Goal: Transaction & Acquisition: Subscribe to service/newsletter

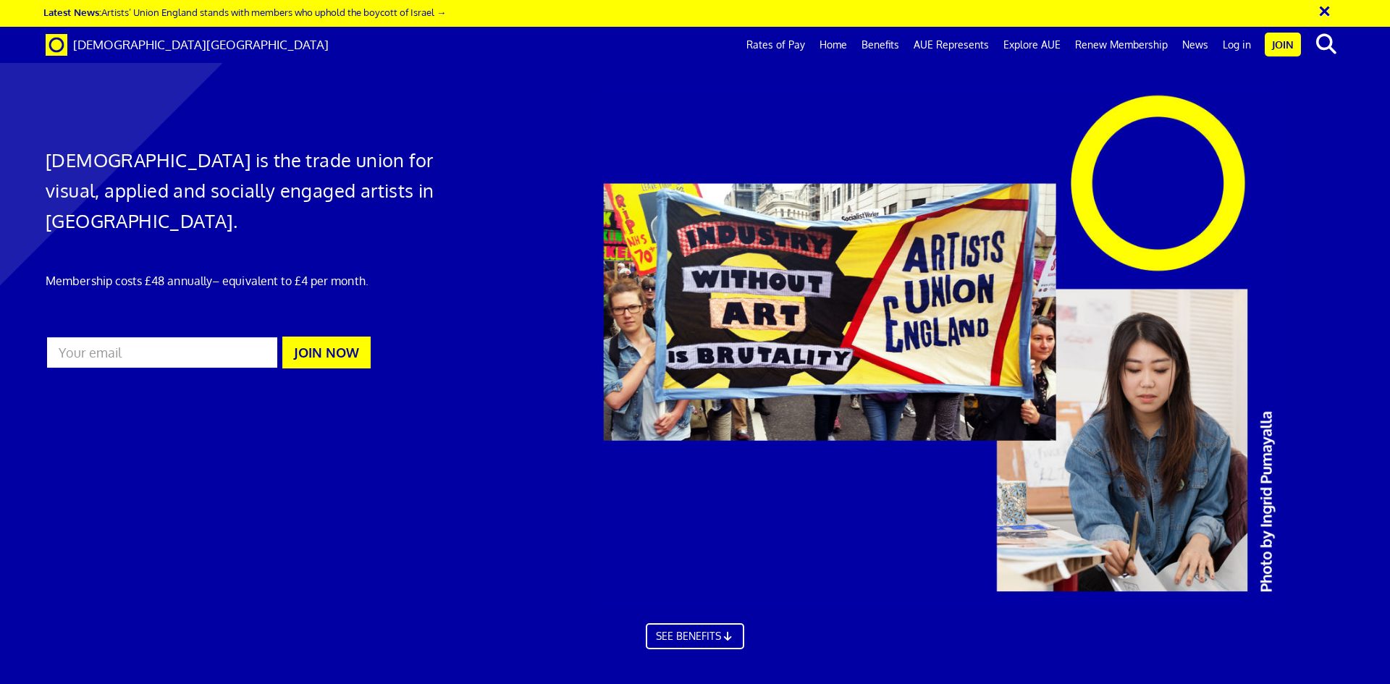
scroll to position [0, 22]
click at [899, 39] on link "Benefits" at bounding box center [881, 45] width 52 height 36
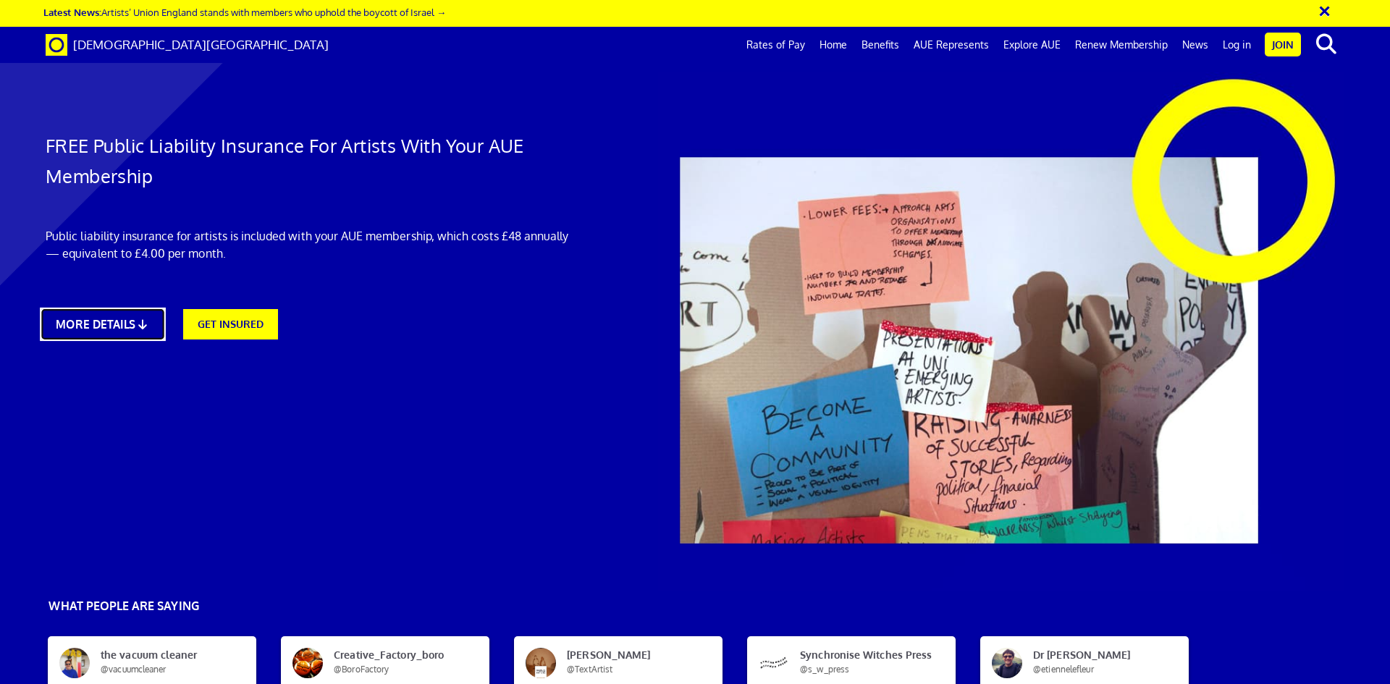
click at [151, 319] on link "MORE DETAILS" at bounding box center [102, 324] width 125 height 33
click at [222, 342] on div "FREE Public Liability Insurance For Artists With Your AUE Membership Public lia…" at bounding box center [310, 213] width 550 height 282
click at [227, 321] on link "GET INSURED" at bounding box center [230, 324] width 95 height 30
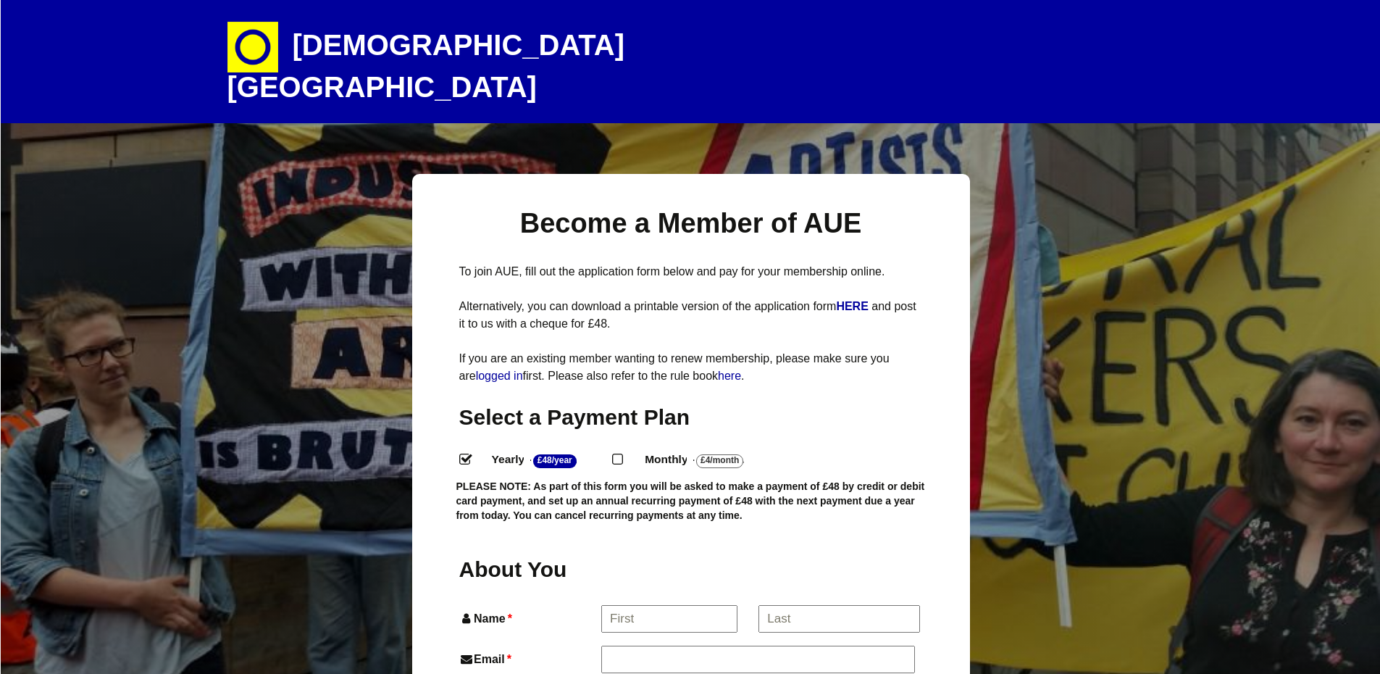
select select
click at [621, 453] on input "Monthly - £4/Month ." at bounding box center [616, 457] width 9 height 9
radio input "true"
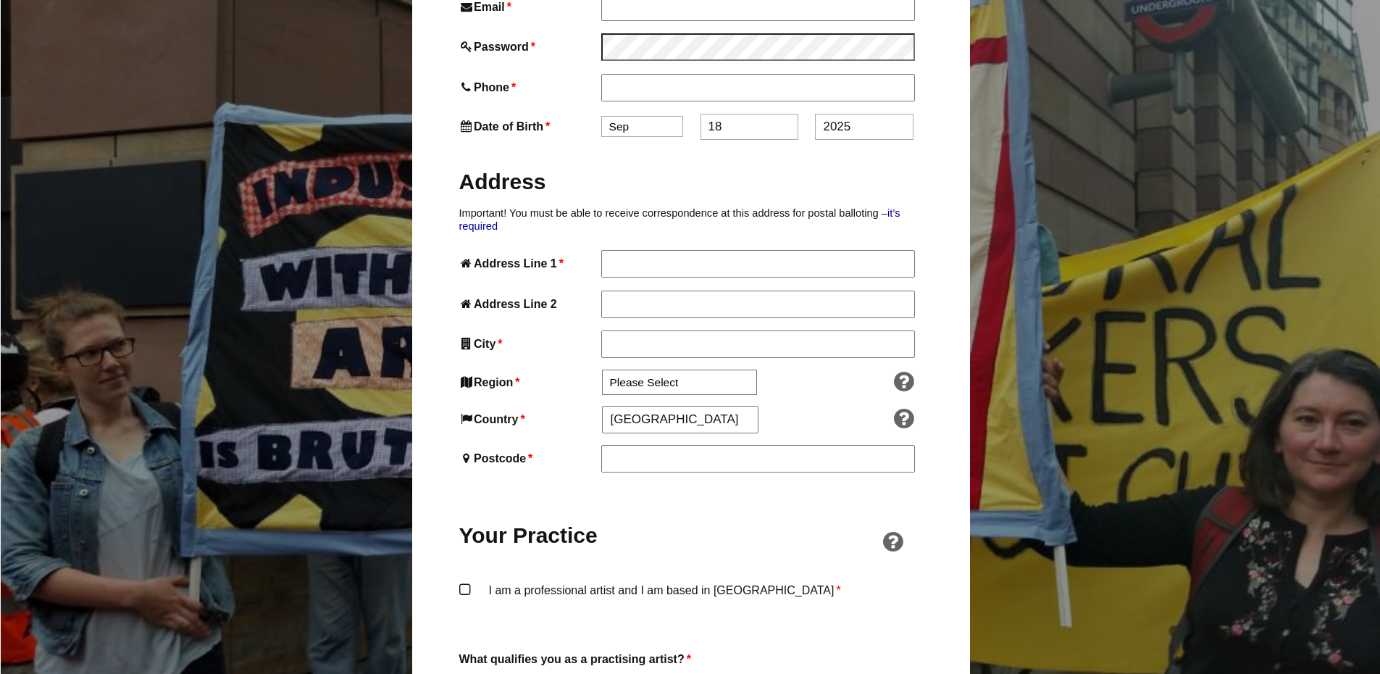
scroll to position [797, 0]
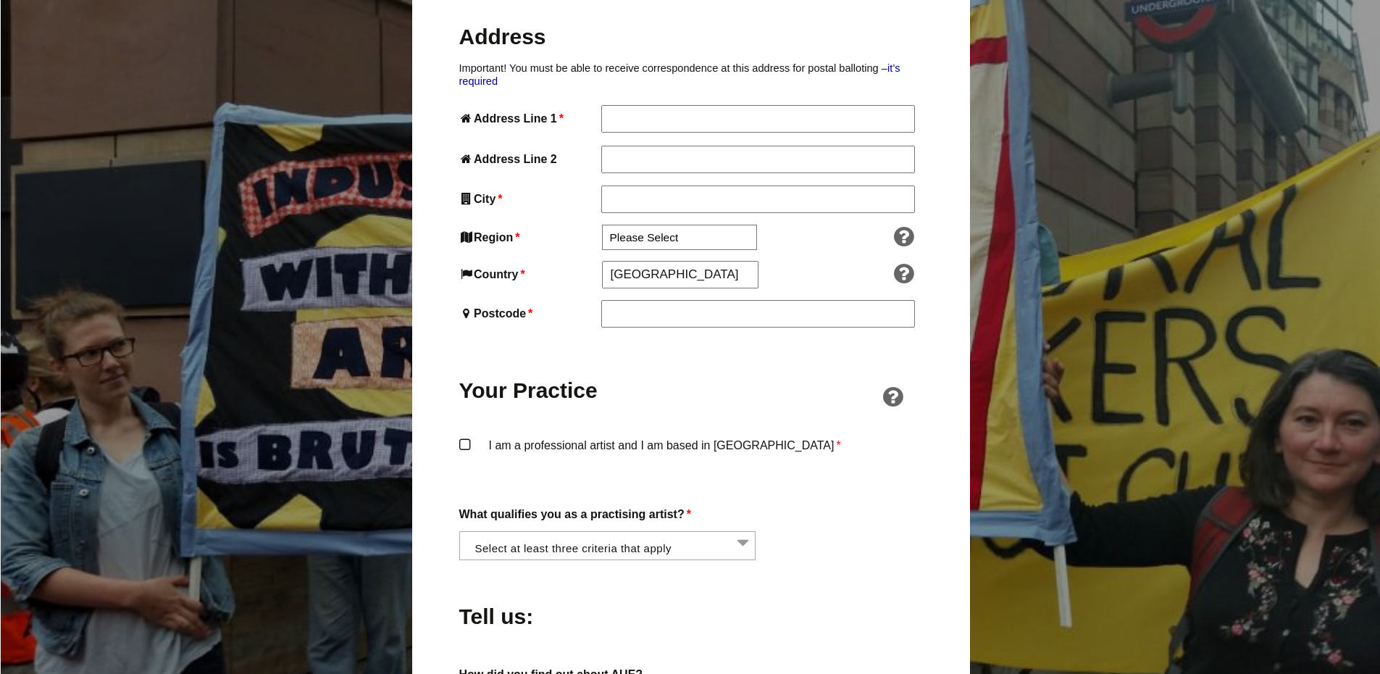
click at [731, 532] on li at bounding box center [611, 544] width 297 height 25
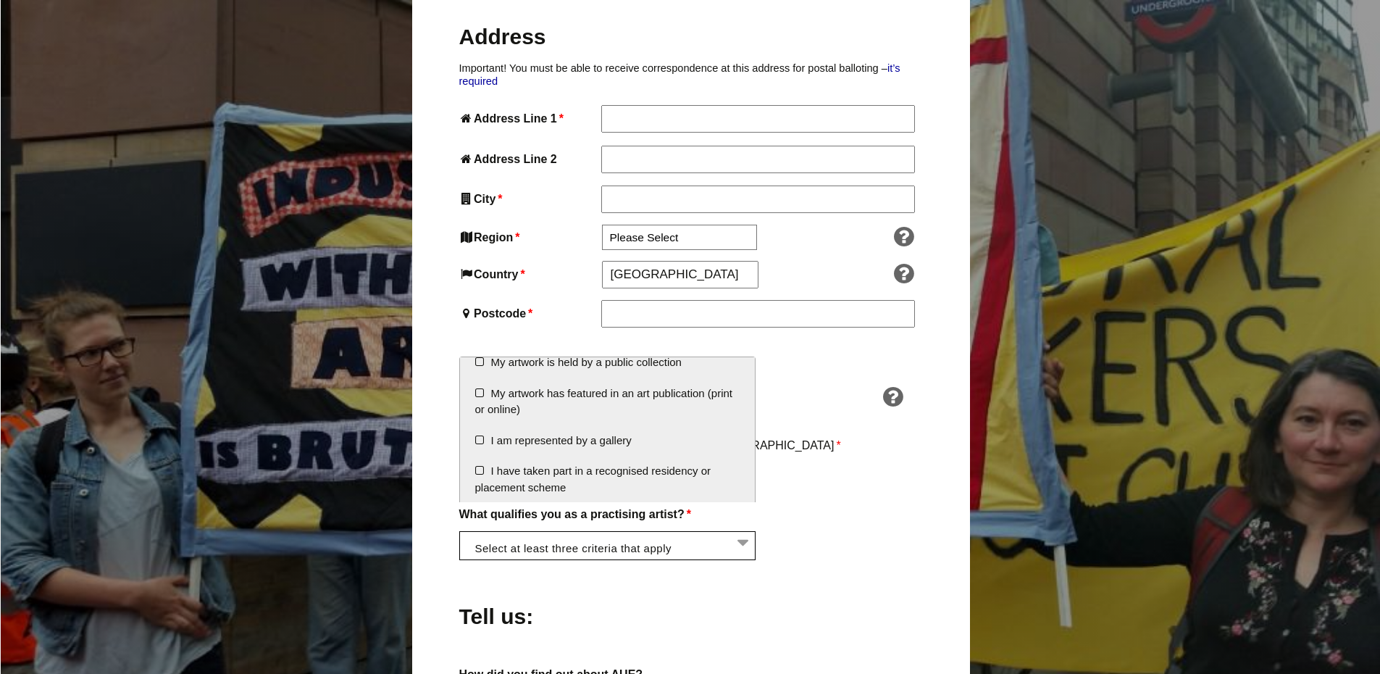
scroll to position [261, 0]
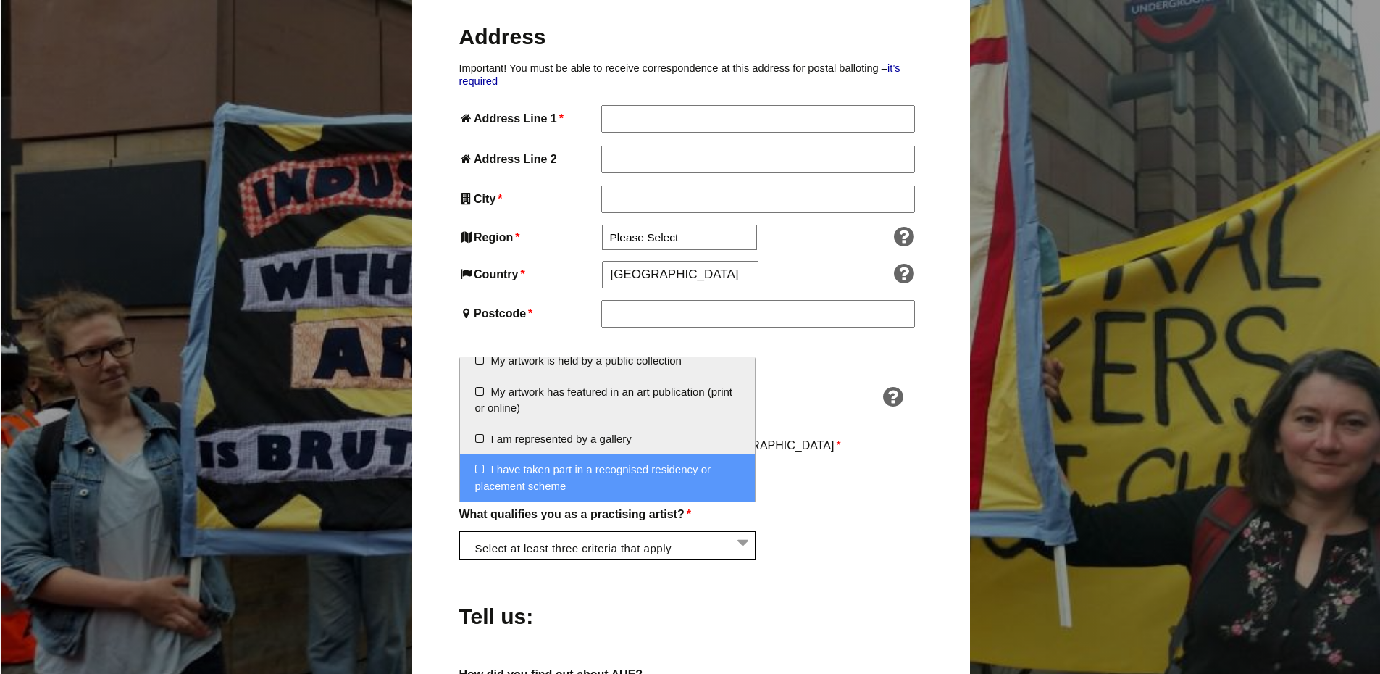
click at [837, 504] on label "What qualifies you as a practising artist? *" at bounding box center [690, 514] width 463 height 20
click at [460, 531] on select "I am regularly making and exhibiting artwork I have received professional grant…" at bounding box center [459, 539] width 1 height 17
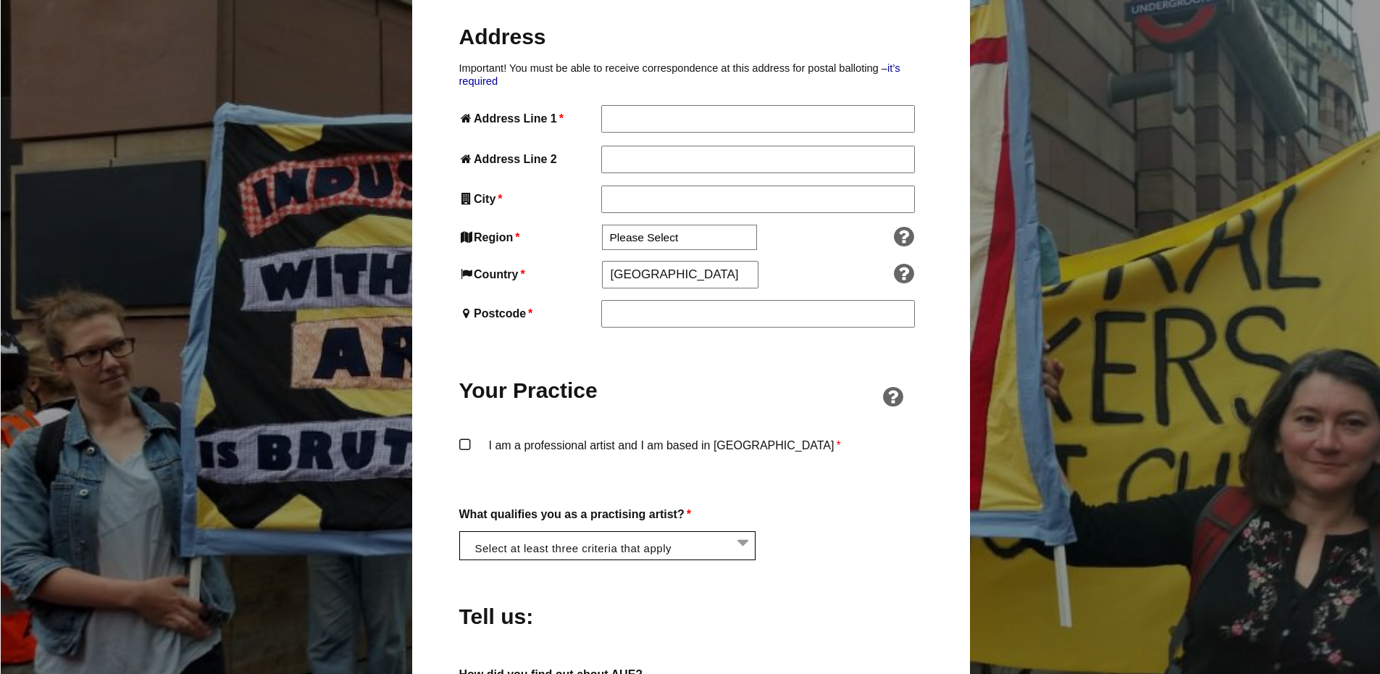
click at [727, 532] on li at bounding box center [611, 544] width 297 height 25
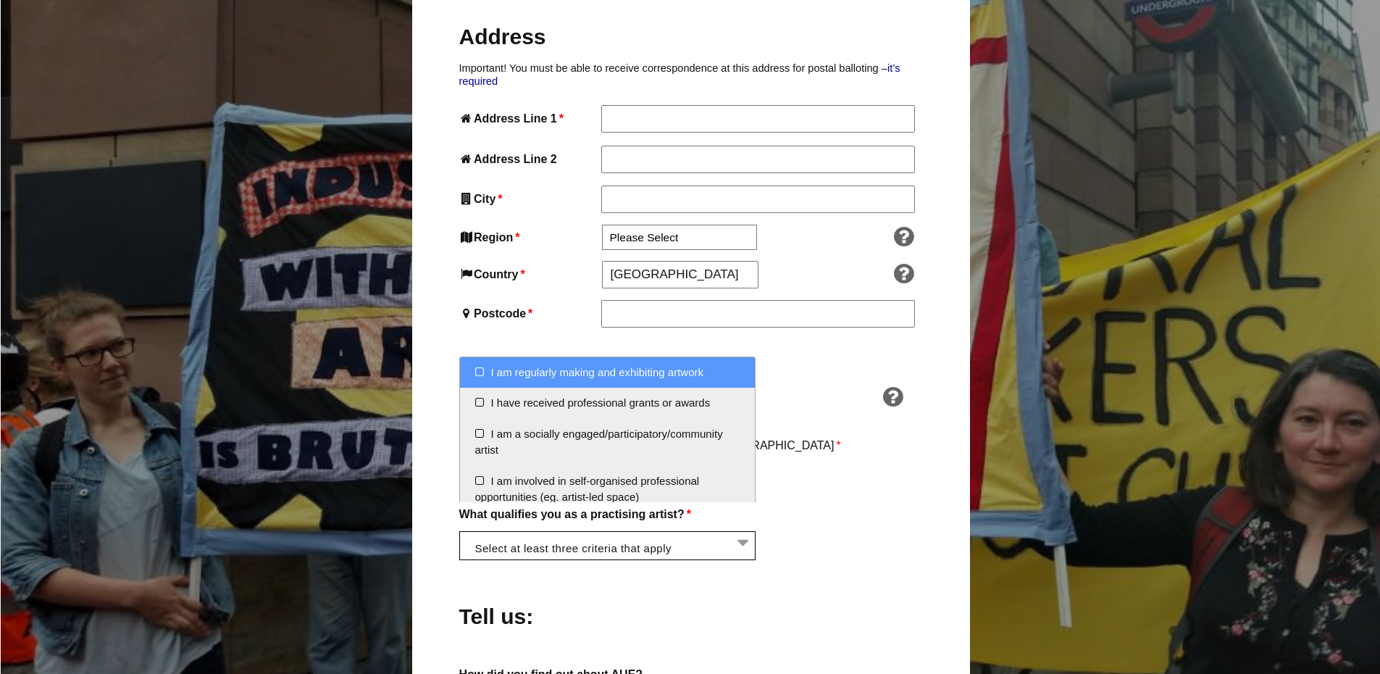
click at [476, 370] on li "I am regularly making and exhibiting artwork" at bounding box center [607, 372] width 295 height 31
select select "regularly_making_and_exhibiting_artwork"
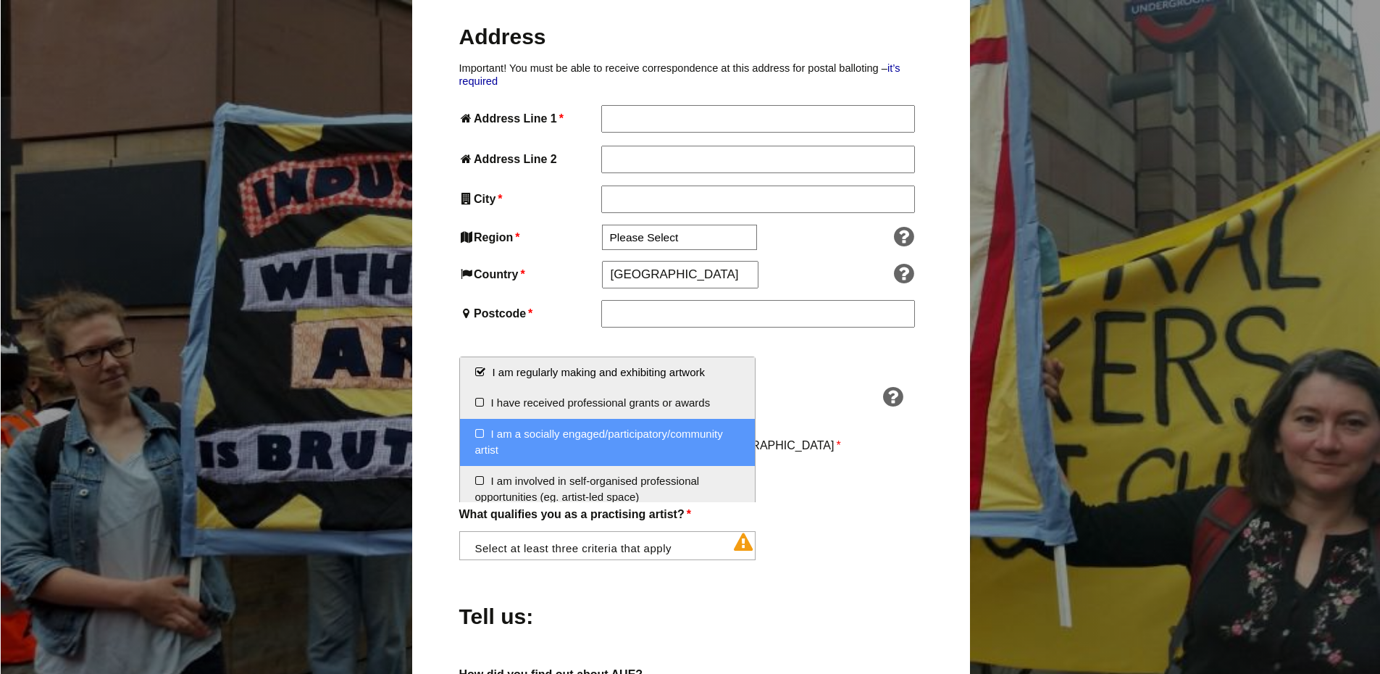
click at [476, 432] on li "I am a socially engaged/participatory/community artist" at bounding box center [607, 442] width 295 height 47
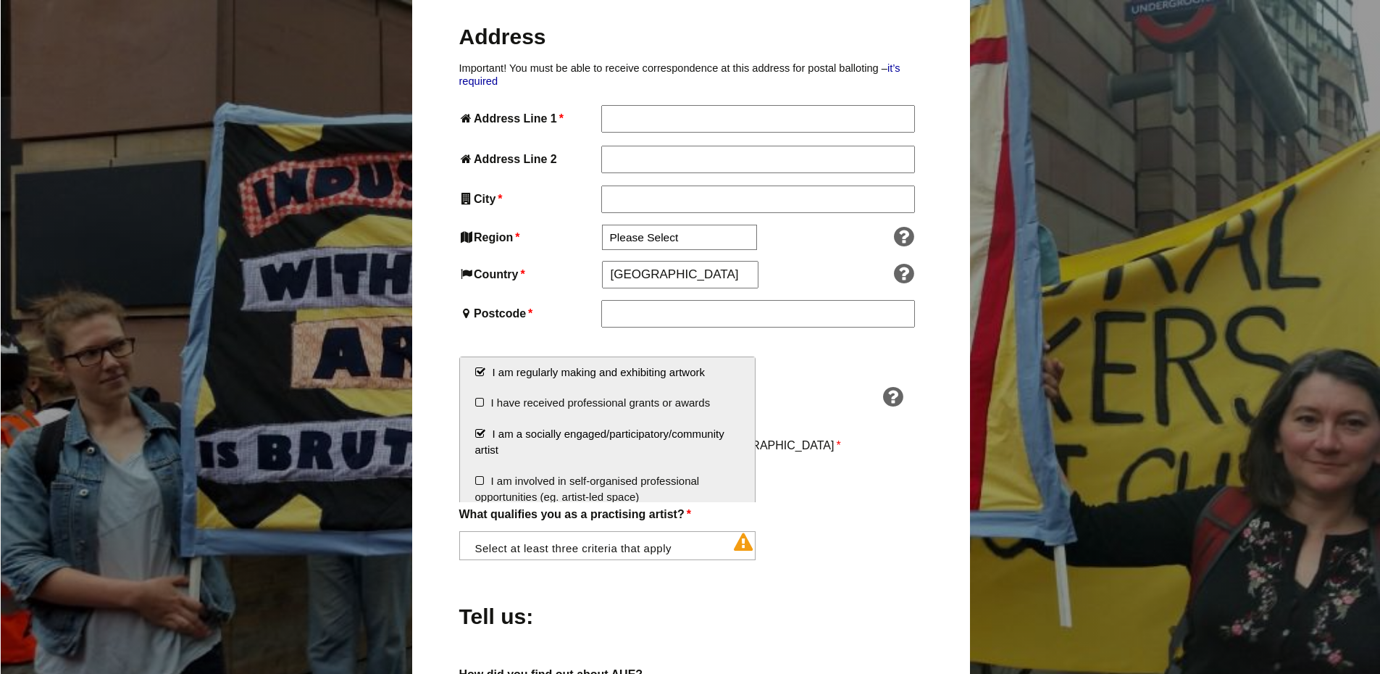
scroll to position [72, 0]
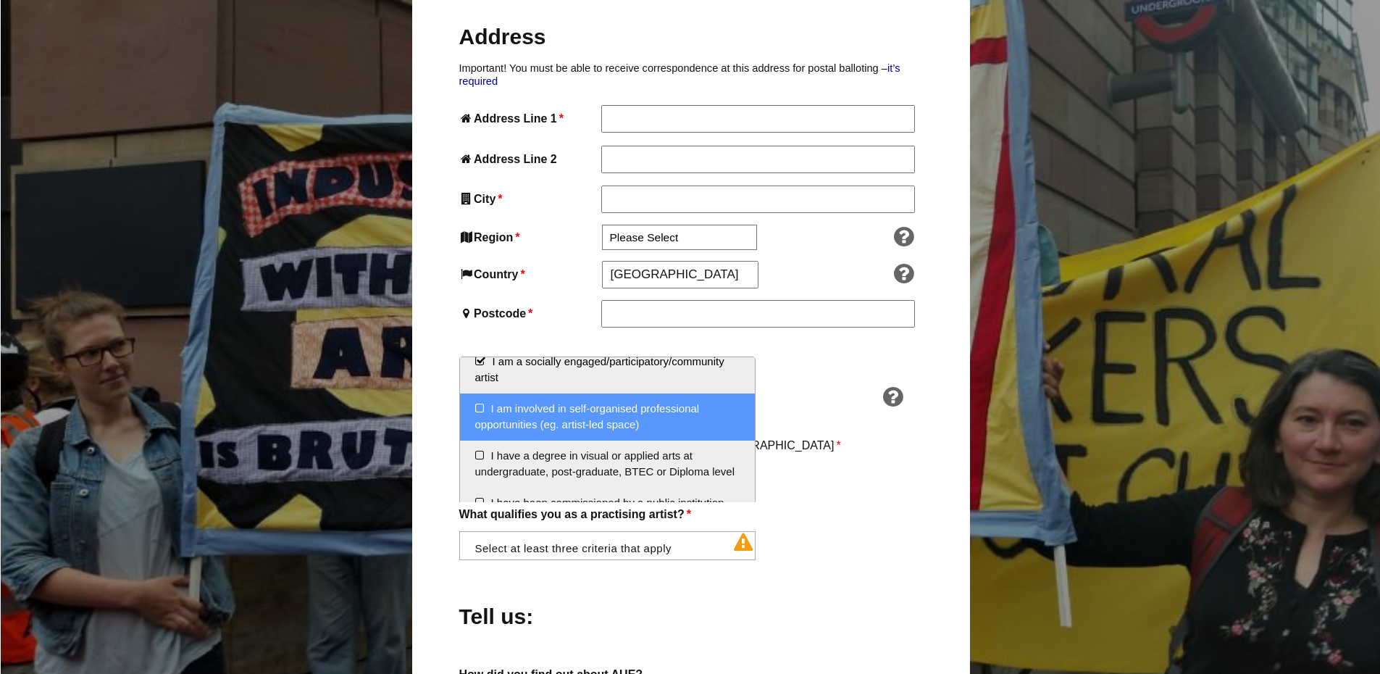
click at [501, 425] on li "I am involved in self-organised professional opportunities (eg. artist-led spac…" at bounding box center [607, 416] width 295 height 47
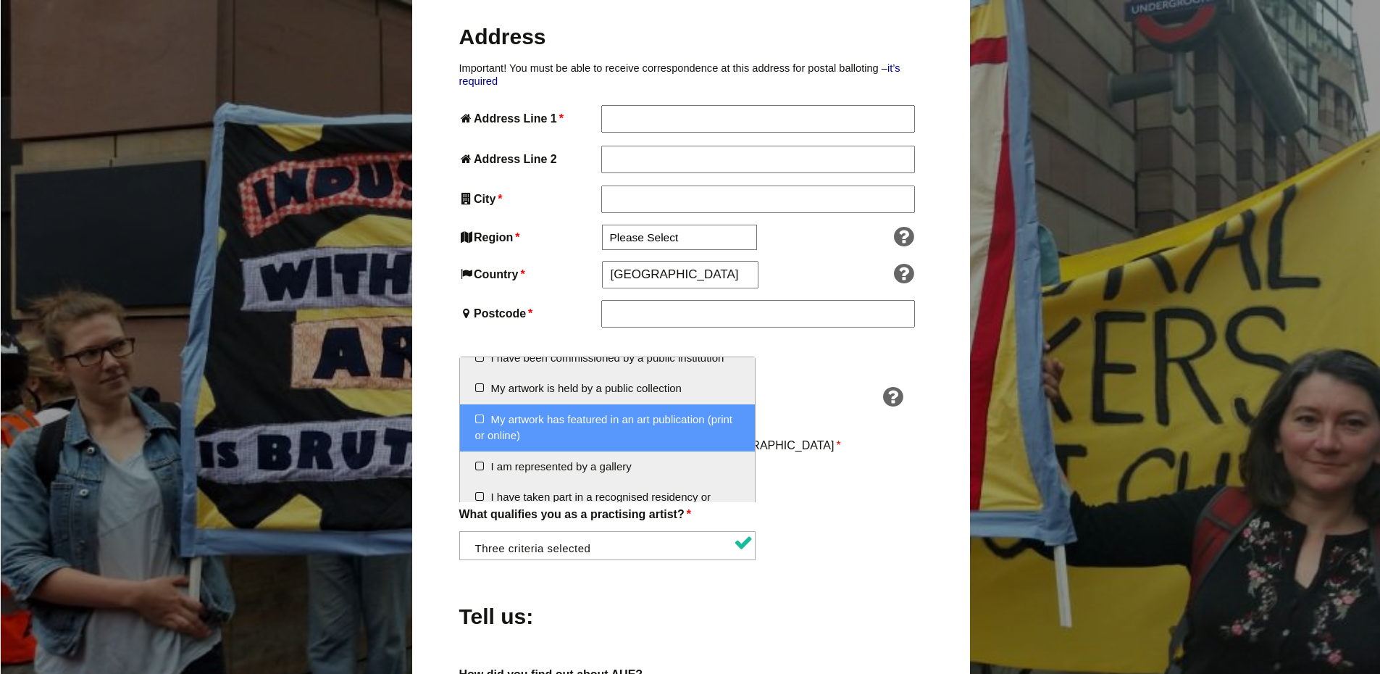
scroll to position [261, 0]
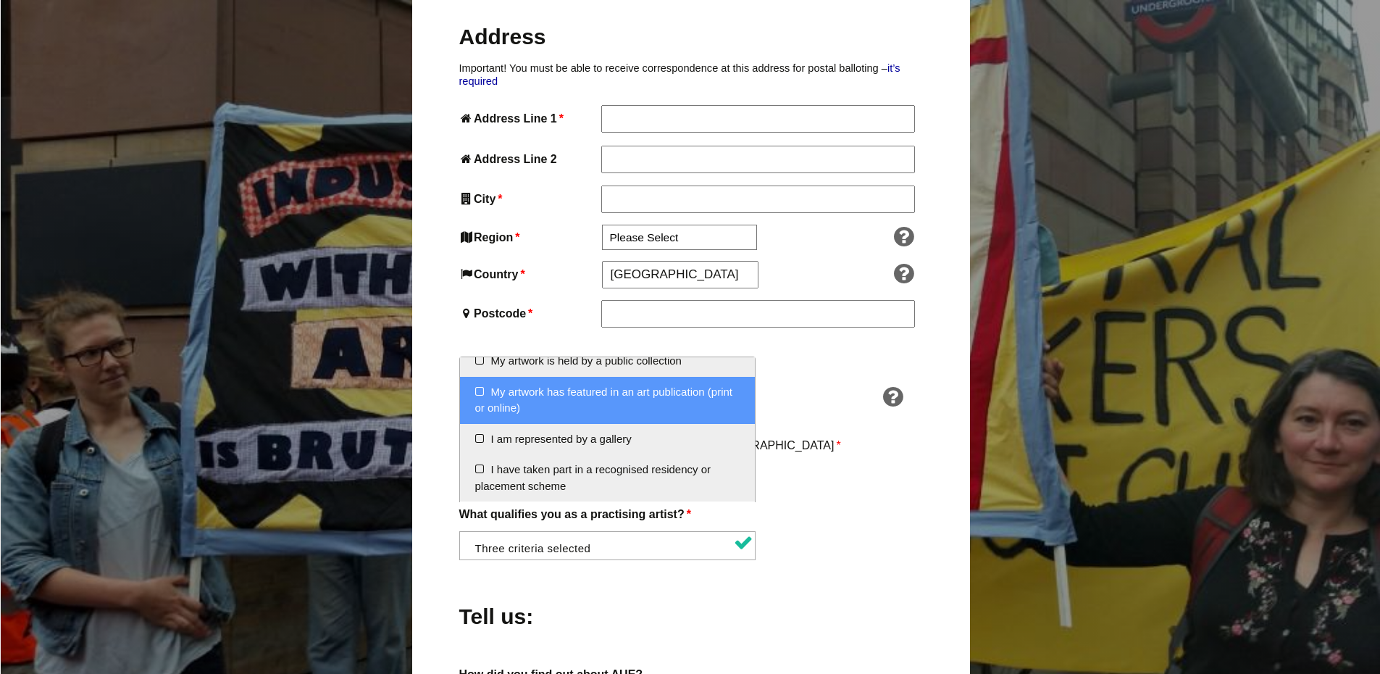
click at [825, 474] on div "About You Name * First * Last Email * Password * Phone * Date of Birth * Jan Fe…" at bounding box center [690, 419] width 463 height 1325
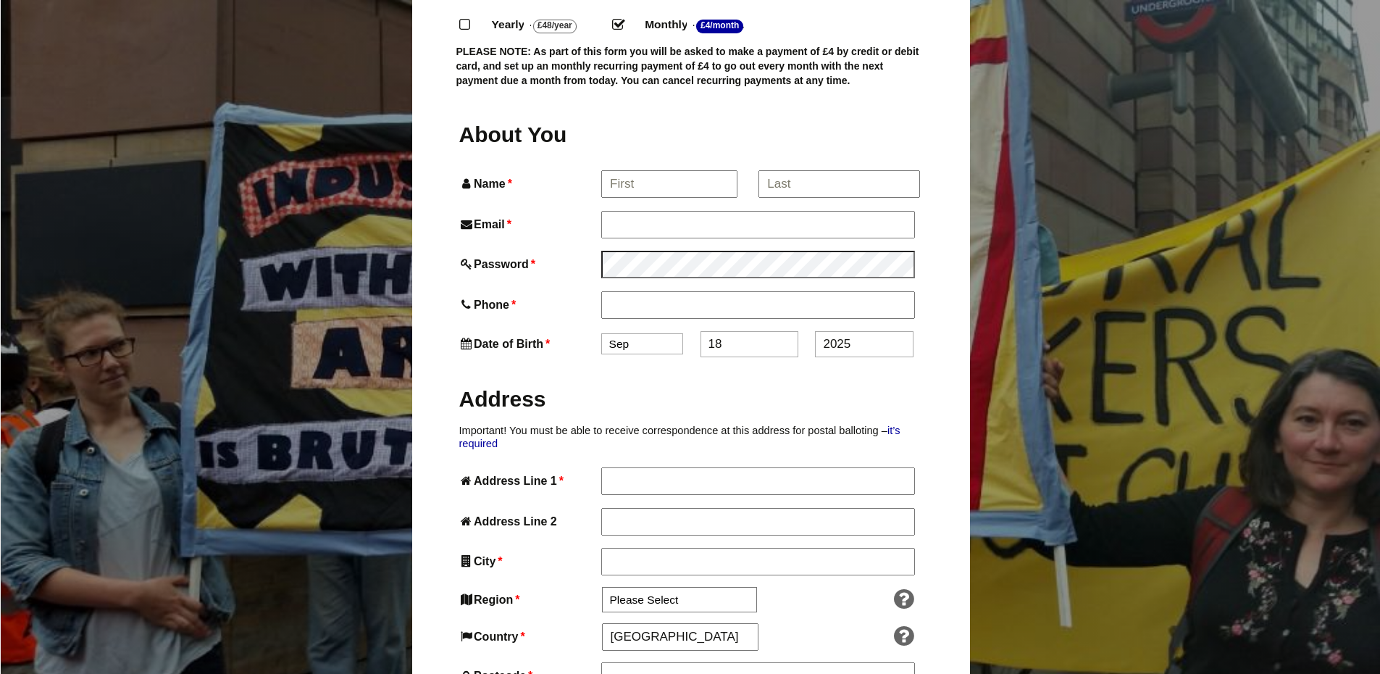
scroll to position [290, 0]
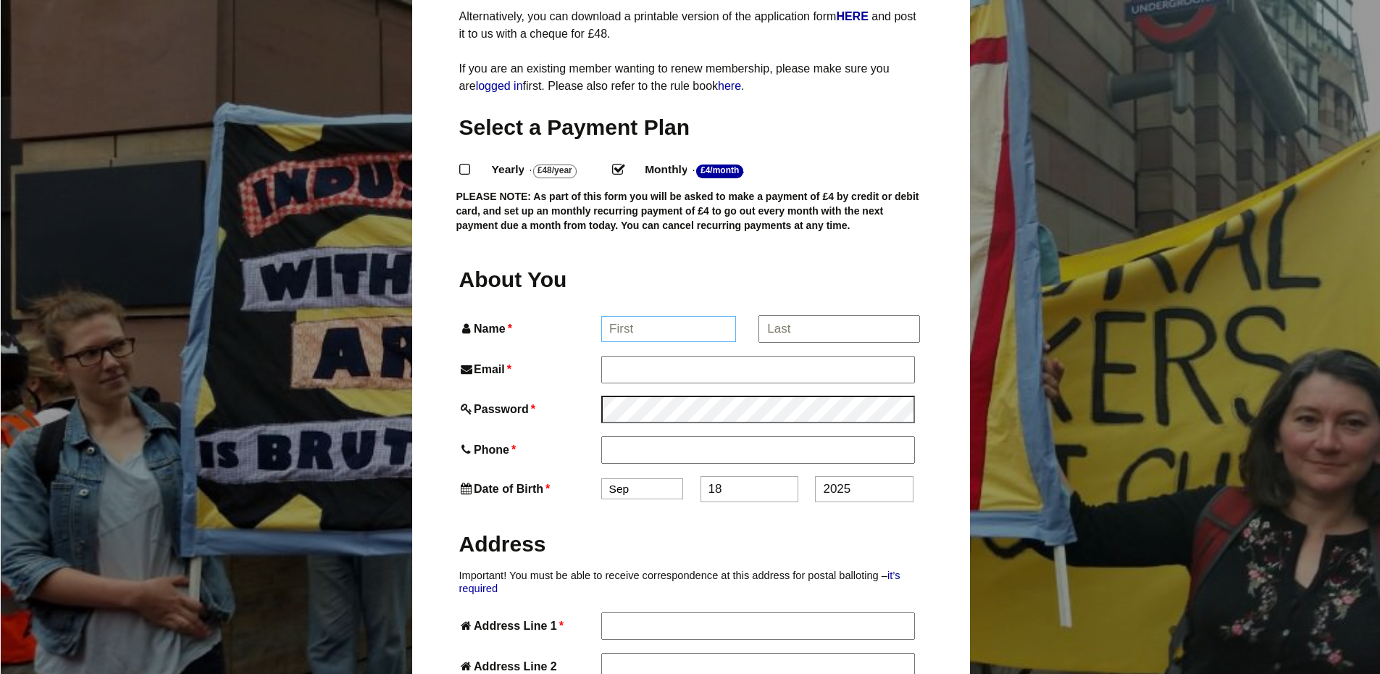
click at [663, 316] on input "Name *" at bounding box center [668, 329] width 135 height 26
type input "Jess"
click at [827, 316] on input "*" at bounding box center [838, 329] width 160 height 26
type input "Whiitng-Boult"
click at [824, 356] on input "Email *" at bounding box center [757, 369] width 313 height 26
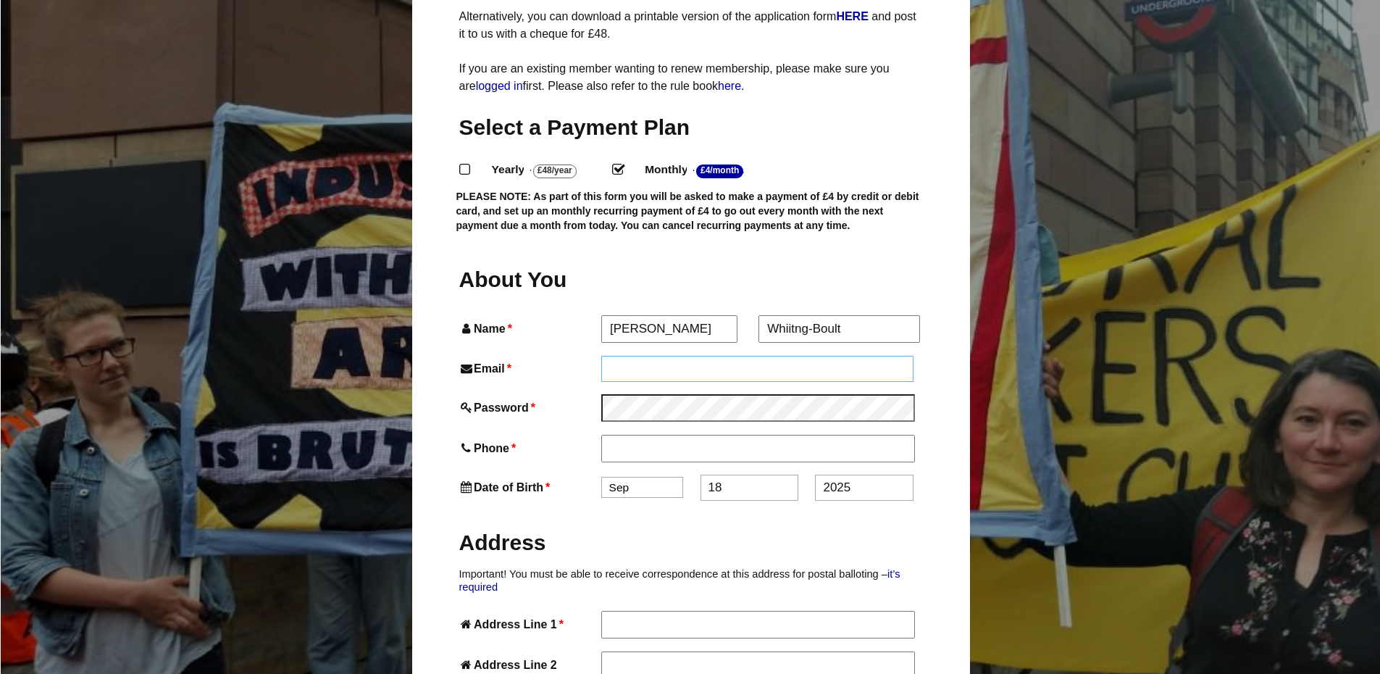
type input "jesswhitingboult@outlook.com"
click at [710, 435] on input "Phone *" at bounding box center [757, 448] width 313 height 26
type input "07548692952"
click at [639, 478] on select "Jan Feb Mar Apr May Jun Jul Aug Sep Oct Nov Dec" at bounding box center [642, 488] width 82 height 21
click at [601, 478] on select "Jan Feb Mar Apr May Jun Jul Aug Sep Oct Nov Dec" at bounding box center [642, 488] width 82 height 21
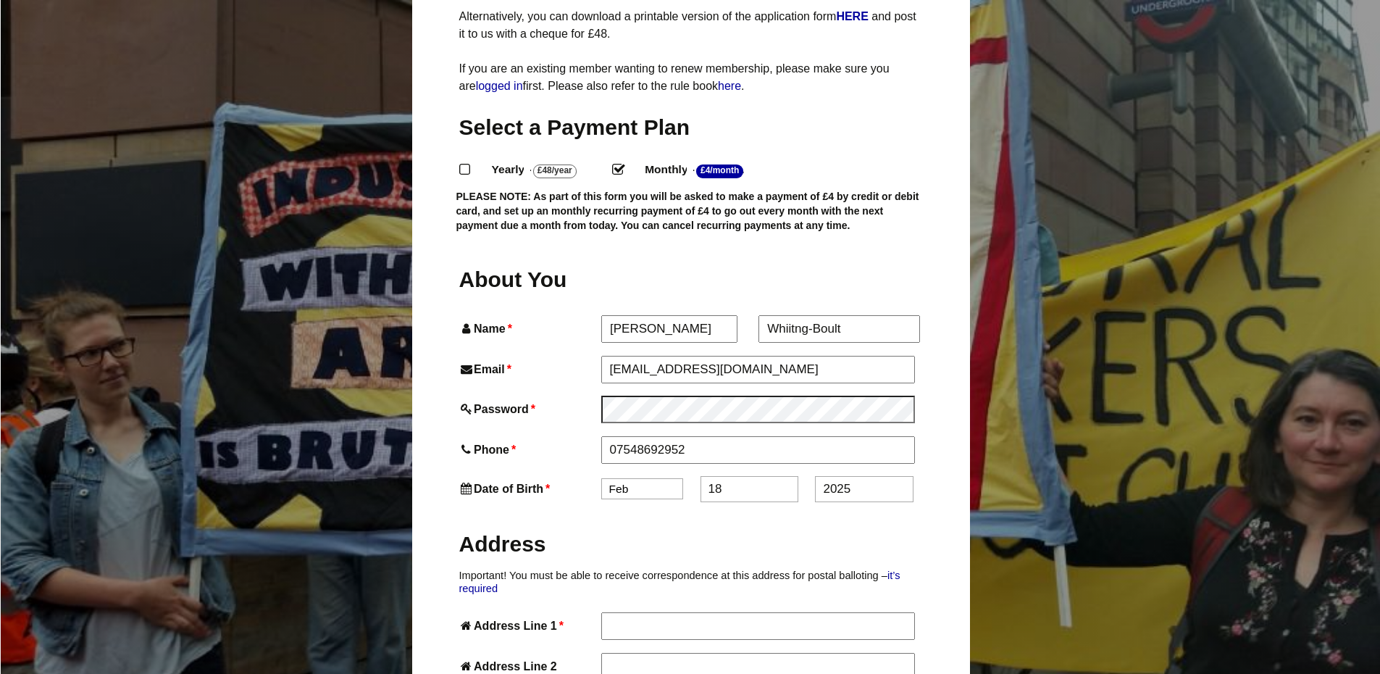
click at [629, 476] on div "Date of Birth * Jan Feb Mar Apr May Jun Jul Aug Sep Oct Nov Dec 18 2025" at bounding box center [690, 489] width 463 height 26
click at [626, 478] on select "Jan Feb Mar Apr May Jun Jul Aug Sep Oct Nov Dec" at bounding box center [642, 488] width 82 height 21
select select "1"
click at [601, 478] on select "Jan Feb Mar Apr May Jun Jul Aug Sep Oct Nov Dec" at bounding box center [642, 488] width 82 height 21
click at [750, 476] on input "18" at bounding box center [749, 489] width 98 height 26
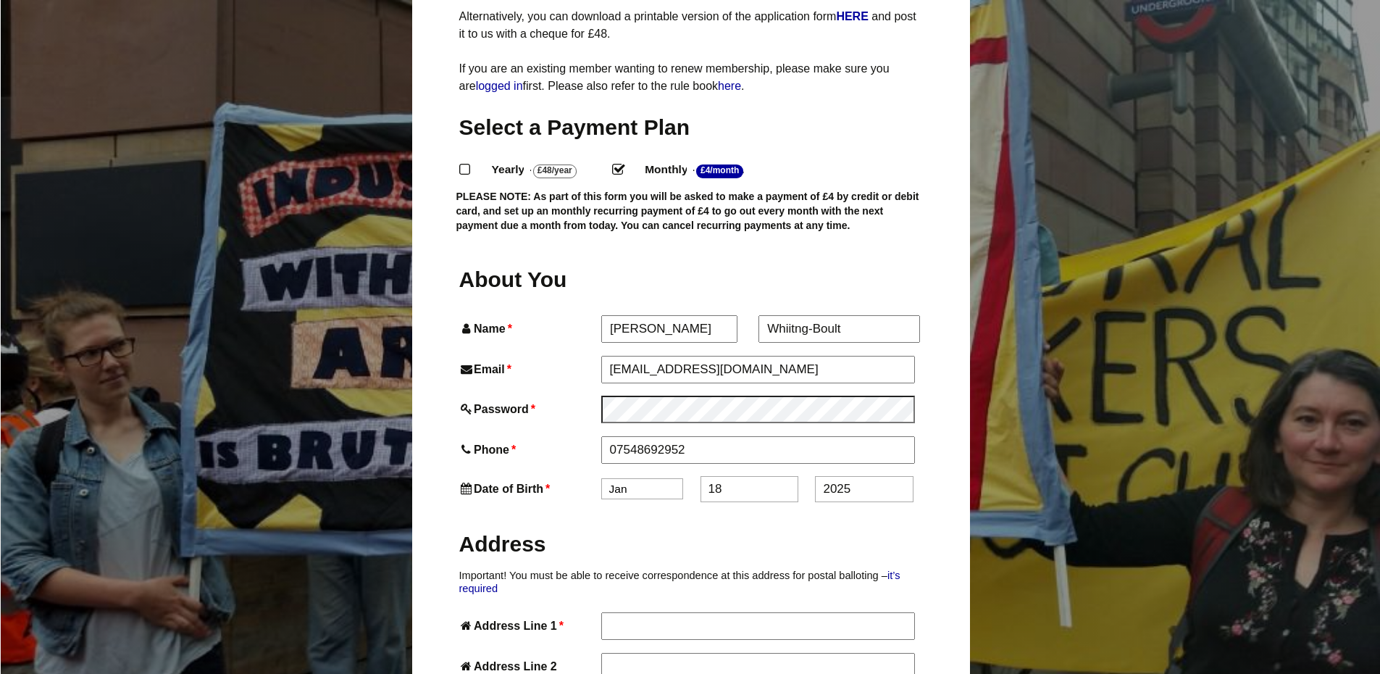
drag, startPoint x: 729, startPoint y: 459, endPoint x: 700, endPoint y: 464, distance: 30.1
click at [704, 476] on input "18" at bounding box center [749, 489] width 98 height 26
type input "28"
drag, startPoint x: 860, startPoint y: 457, endPoint x: 836, endPoint y: 462, distance: 24.4
click at [834, 476] on input "2025" at bounding box center [864, 489] width 98 height 26
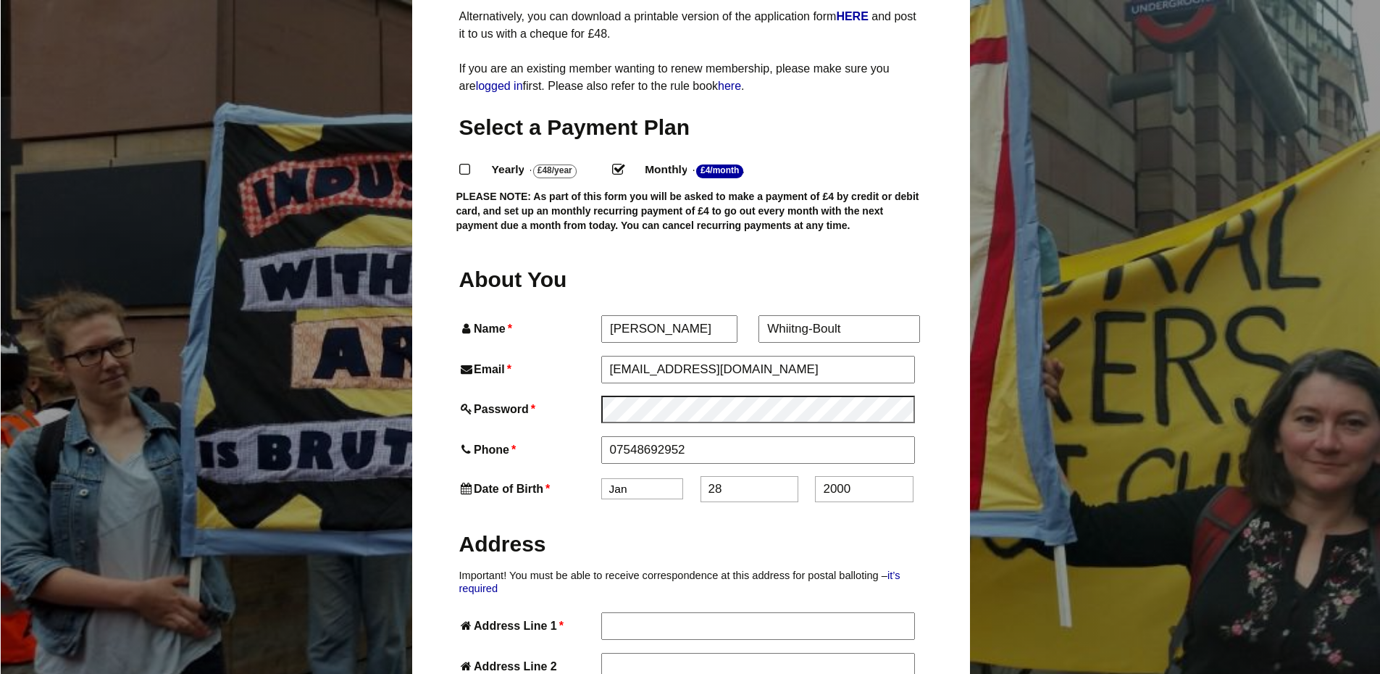
type input "2000"
click at [811, 529] on h2 "Address" at bounding box center [690, 543] width 463 height 28
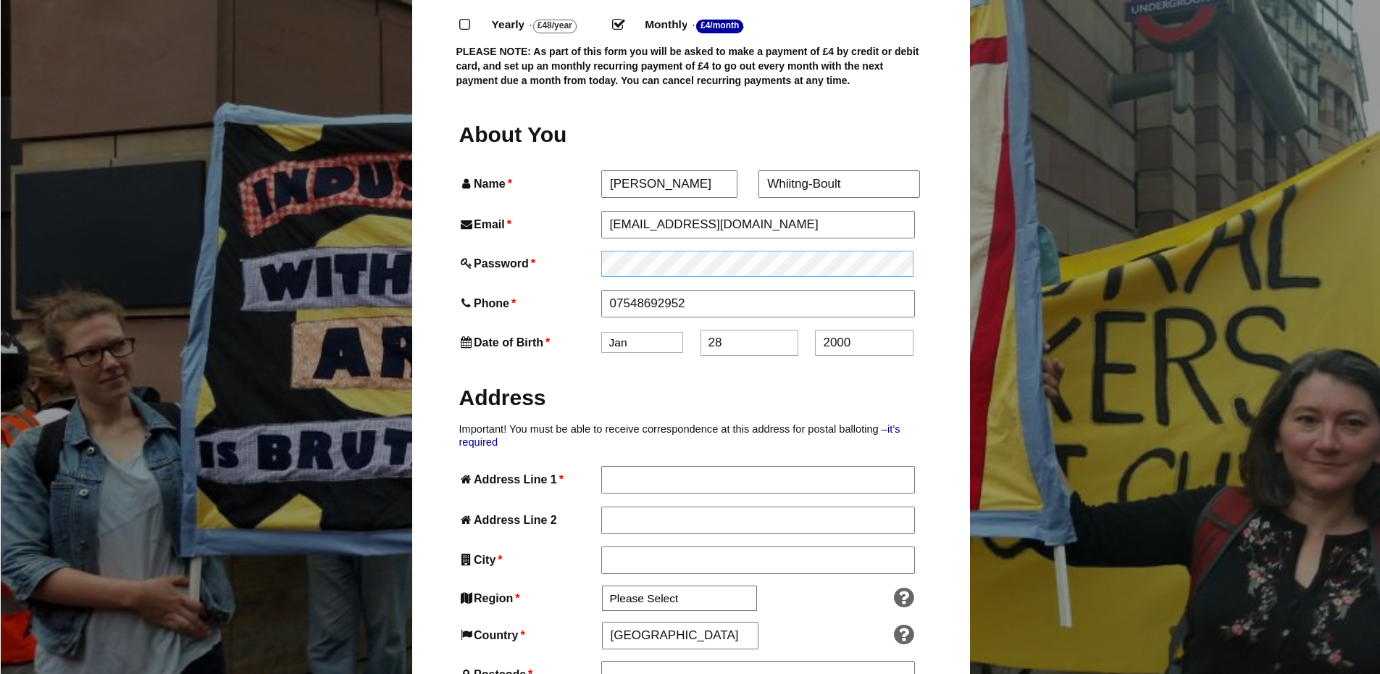
scroll to position [507, 0]
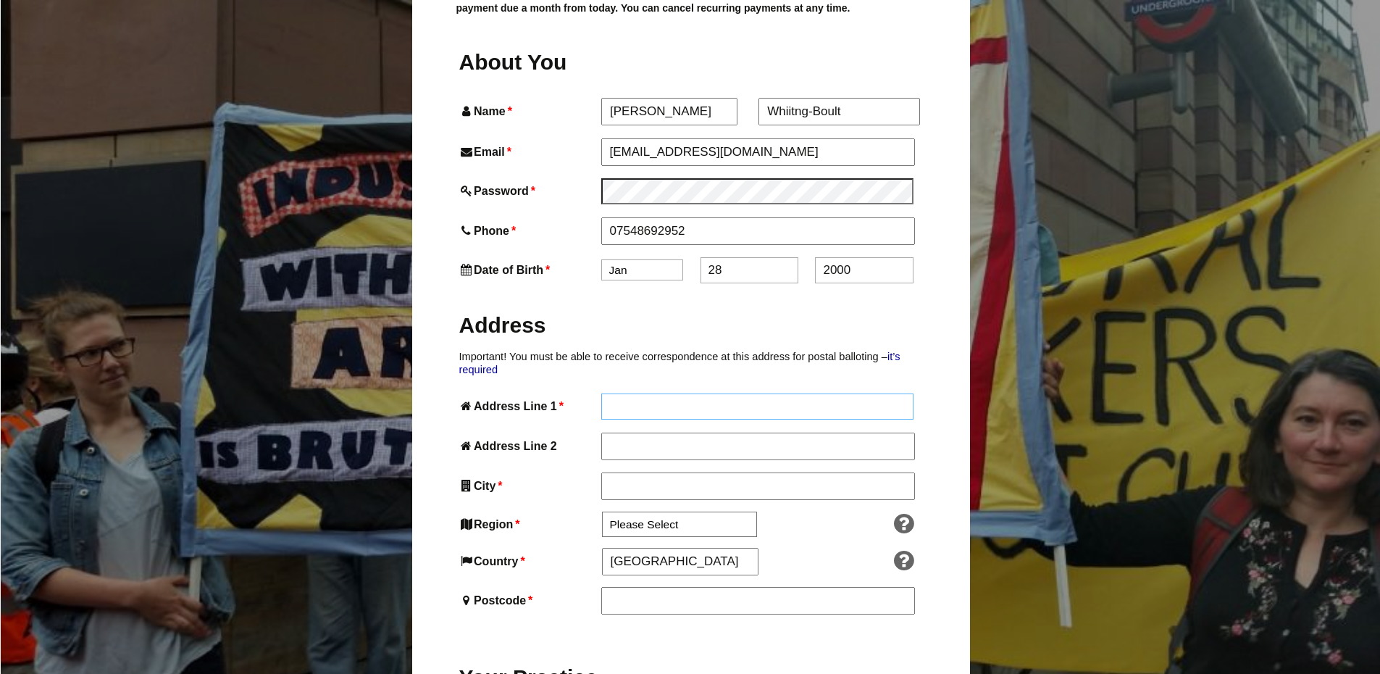
click at [659, 393] on input "Address Line 1 *" at bounding box center [757, 406] width 313 height 26
type input "141 Burley Wood Crescent"
type input "Leeds"
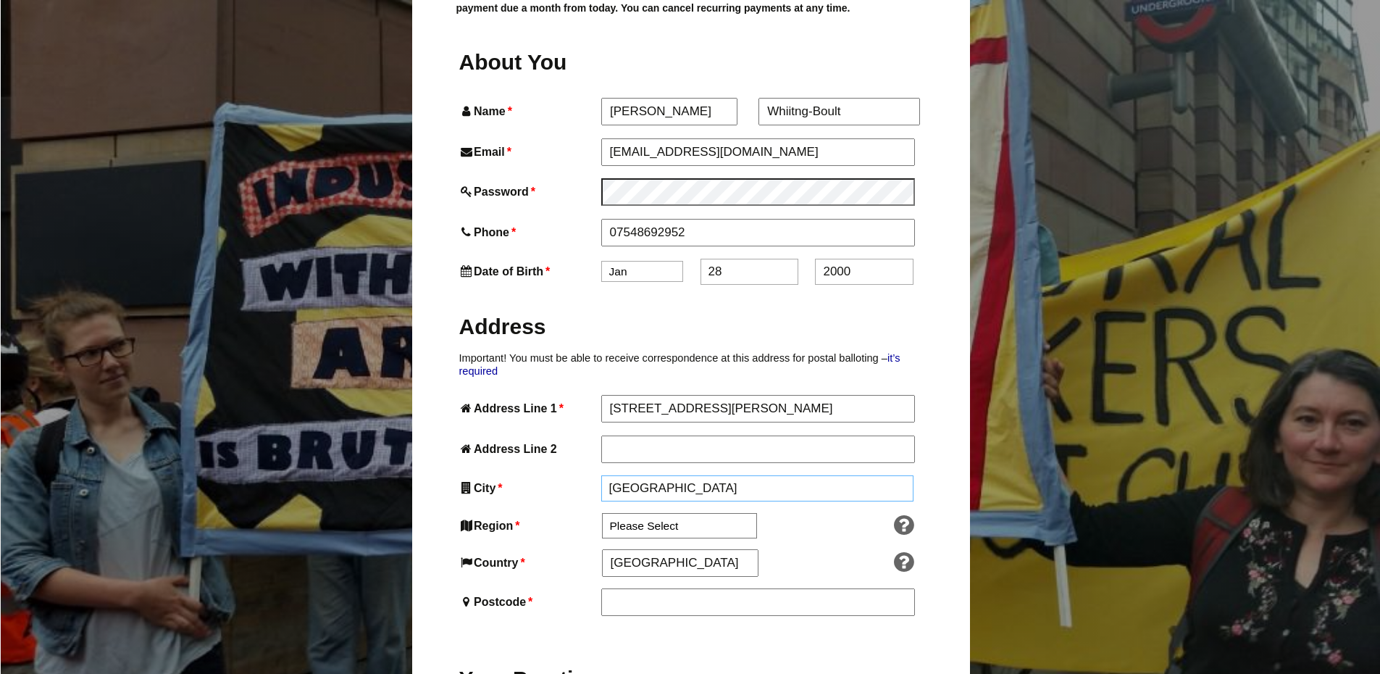
type input "LS4 2QJ"
click at [708, 514] on select "Please Select South East England London North West England East of England West…" at bounding box center [679, 526] width 155 height 25
select select "Yorkshire and the Humber"
click at [602, 514] on select "Please Select South East England London North West England East of England West…" at bounding box center [679, 526] width 155 height 25
click at [679, 550] on input "England" at bounding box center [680, 563] width 156 height 26
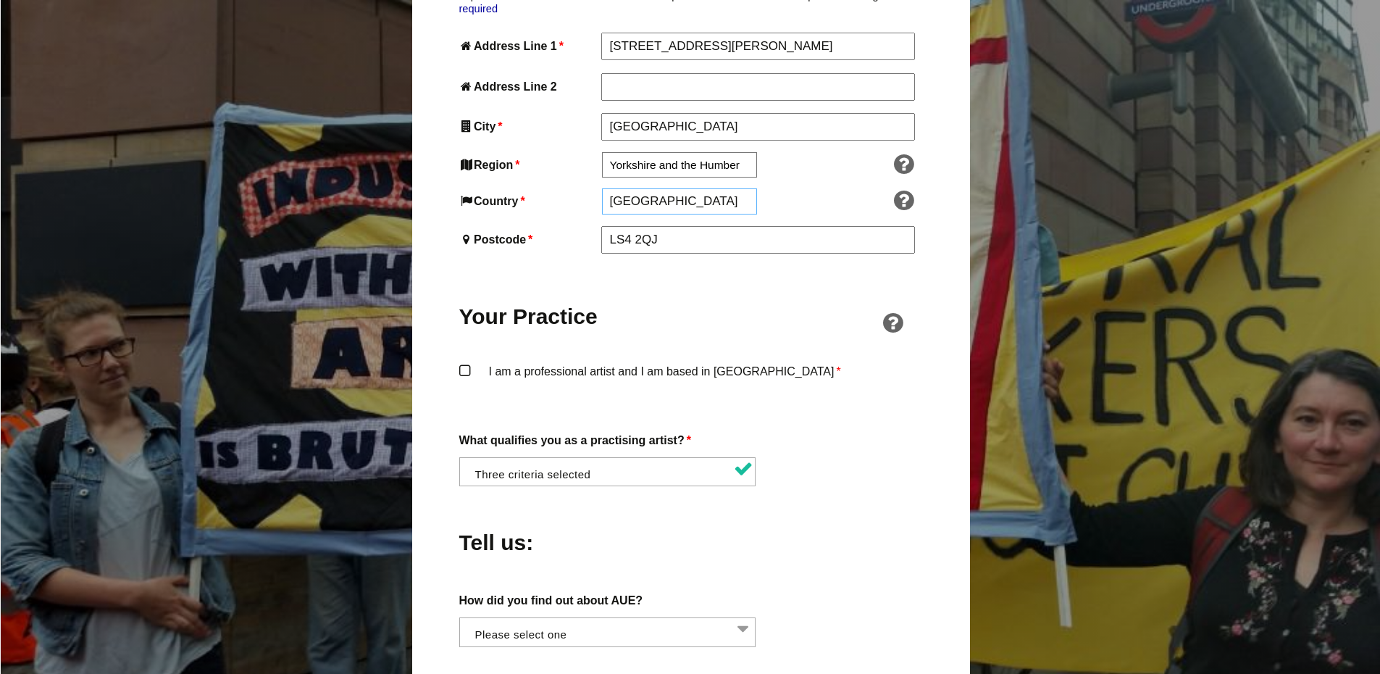
scroll to position [1014, 0]
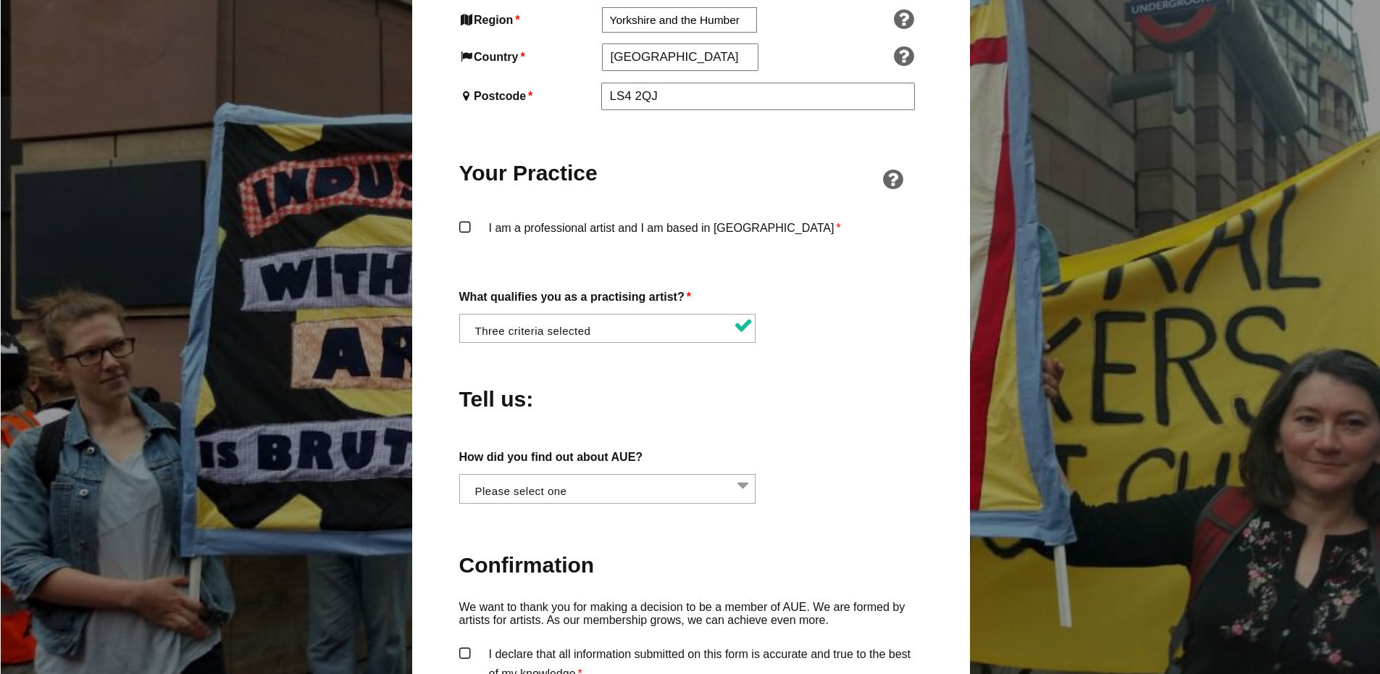
click at [622, 474] on li at bounding box center [611, 486] width 297 height 25
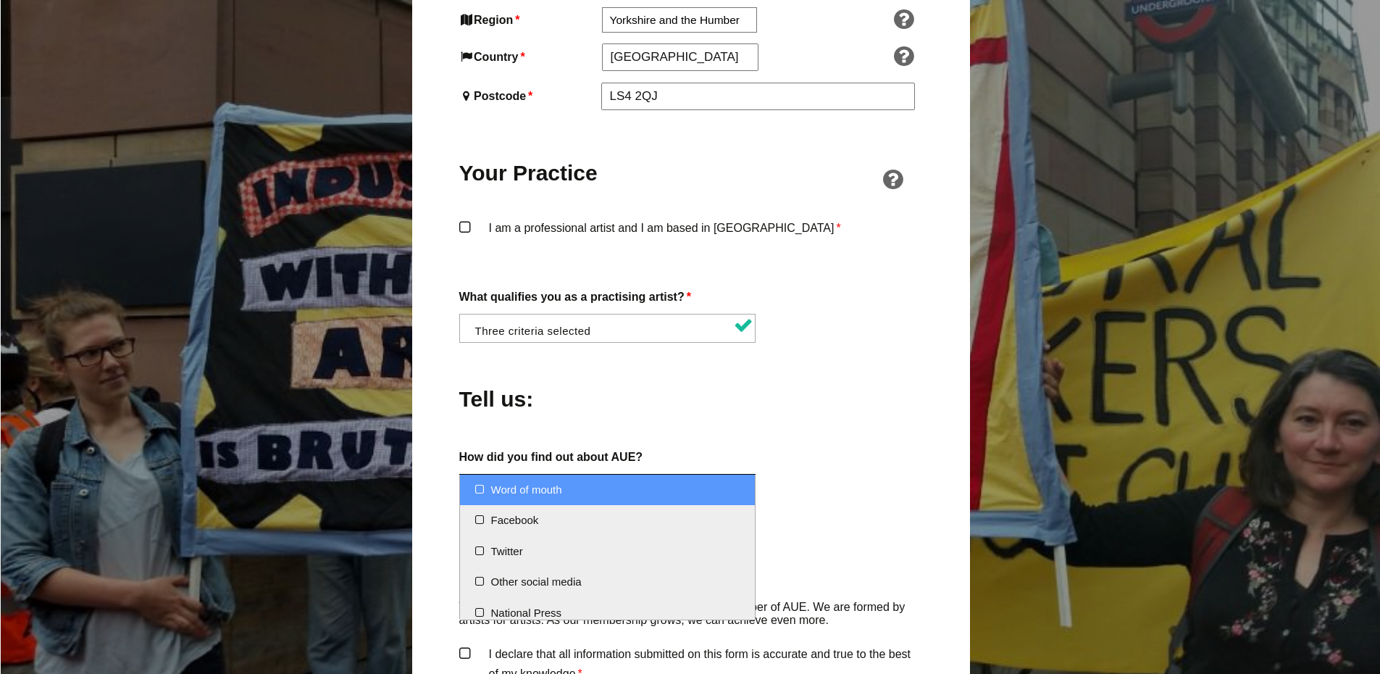
select select "Word of mouth"
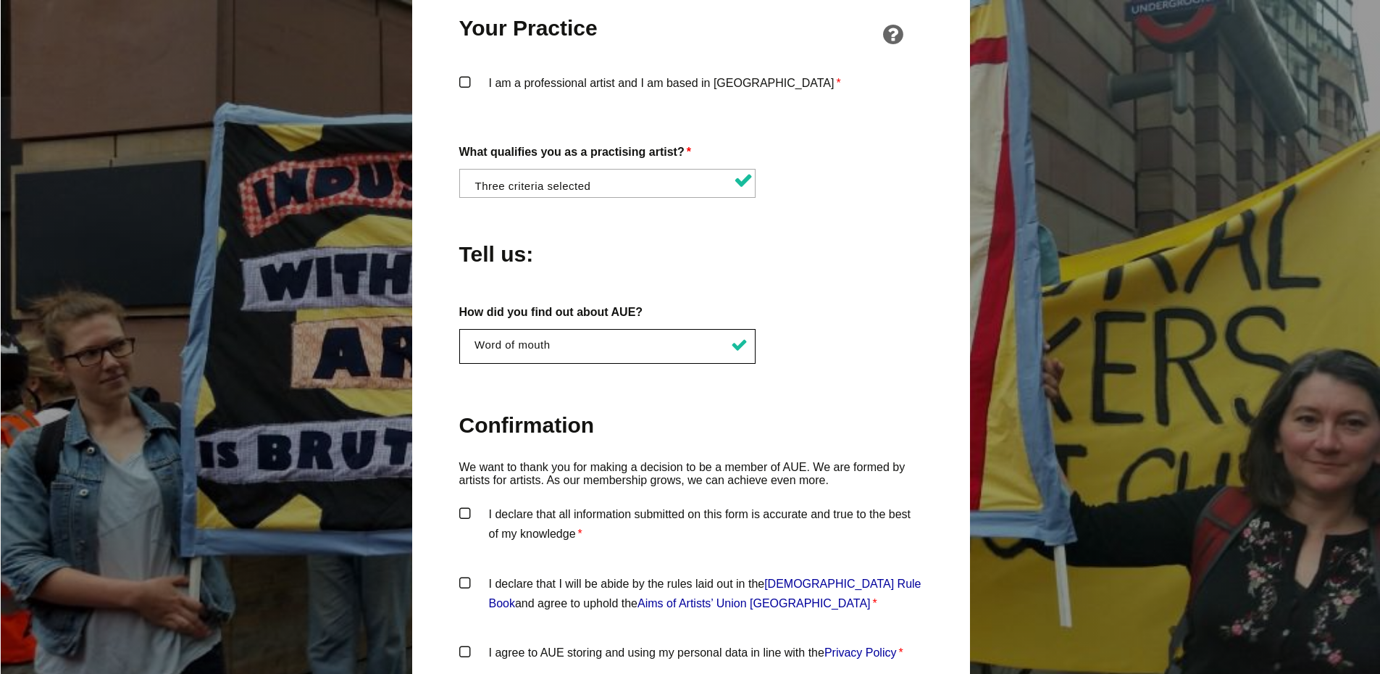
scroll to position [1231, 0]
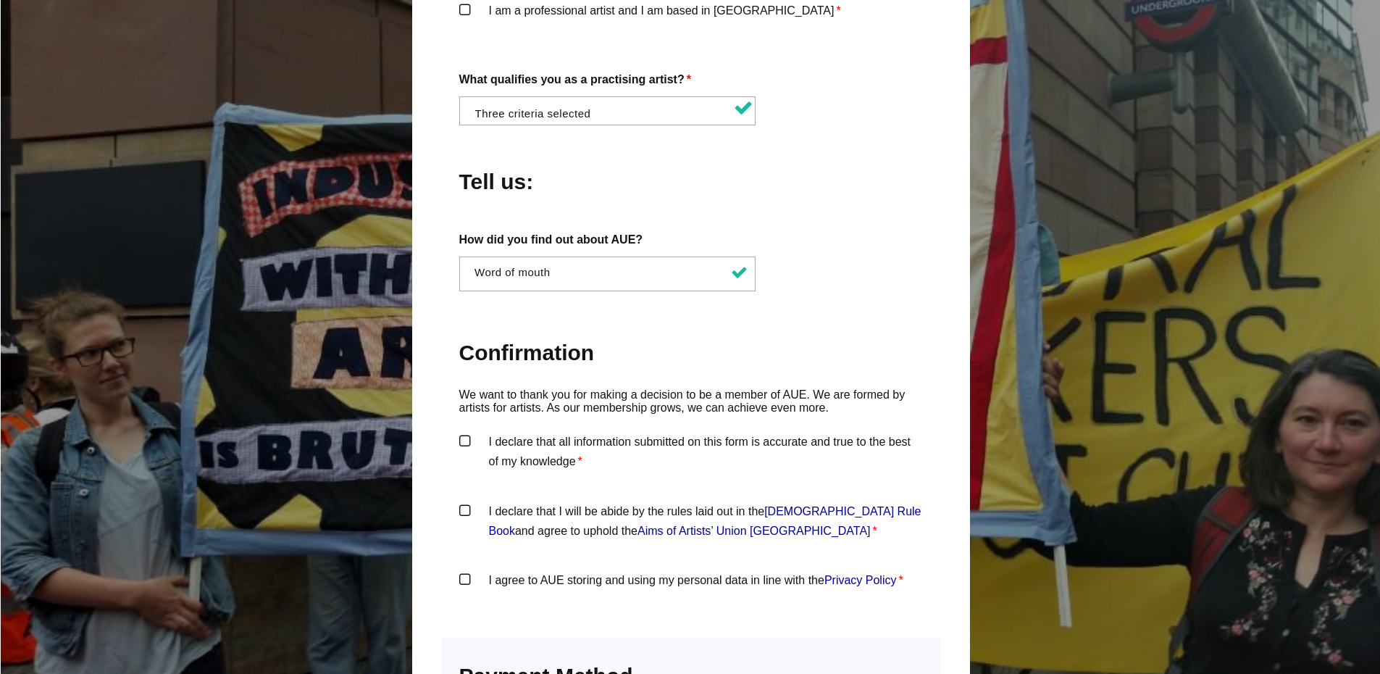
click at [471, 432] on label "I declare that all information submitted on this form is accurate and true to t…" at bounding box center [690, 453] width 463 height 43
click at [0, 0] on input "I declare that all information submitted on this form is accurate and true to t…" at bounding box center [0, 0] width 0 height 0
click at [470, 501] on label "I declare that I will be abide by the rules laid out in the Artists' Union Engl…" at bounding box center [690, 522] width 463 height 43
click at [0, 0] on input "I declare that I will be abide by the rules laid out in the Artists' Union Engl…" at bounding box center [0, 0] width 0 height 0
click at [464, 570] on label "I agree to AUE storing and using my personal data in line with the Privacy Poli…" at bounding box center [690, 591] width 463 height 43
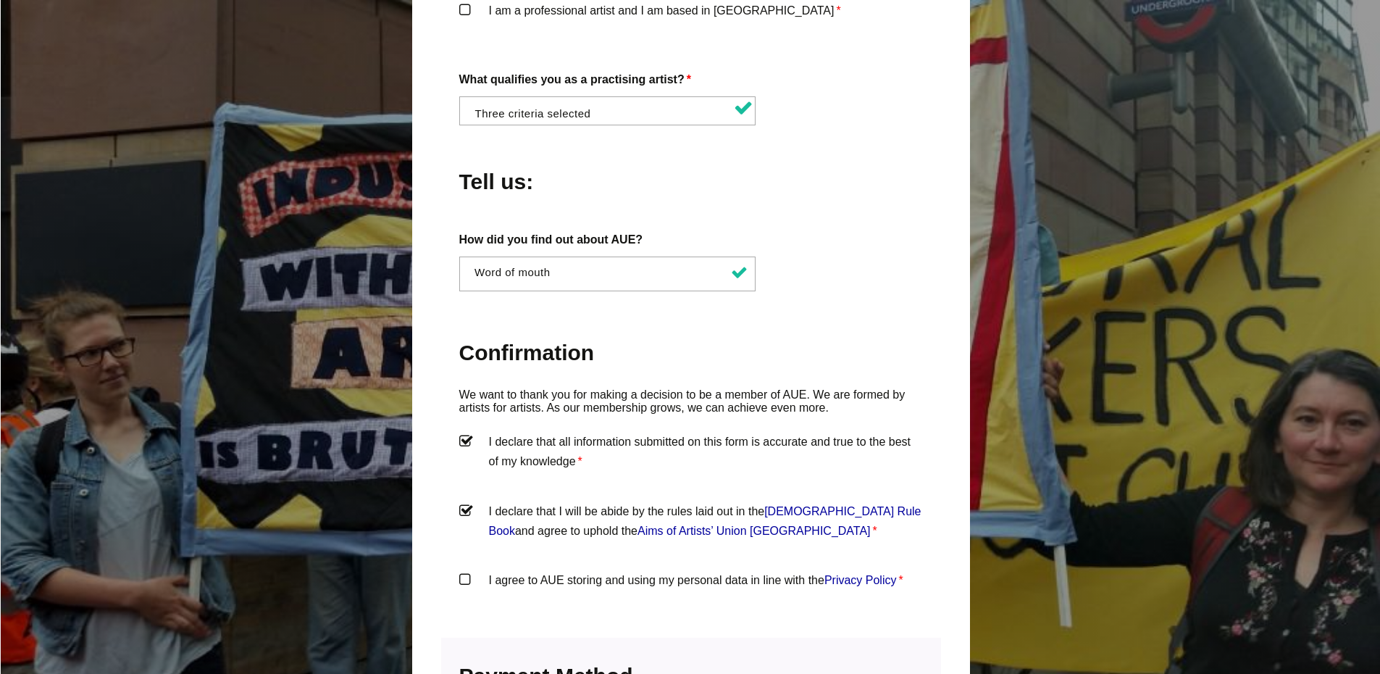
click at [0, 0] on input "I agree to AUE storing and using my personal data in line with the Privacy Poli…" at bounding box center [0, 0] width 0 height 0
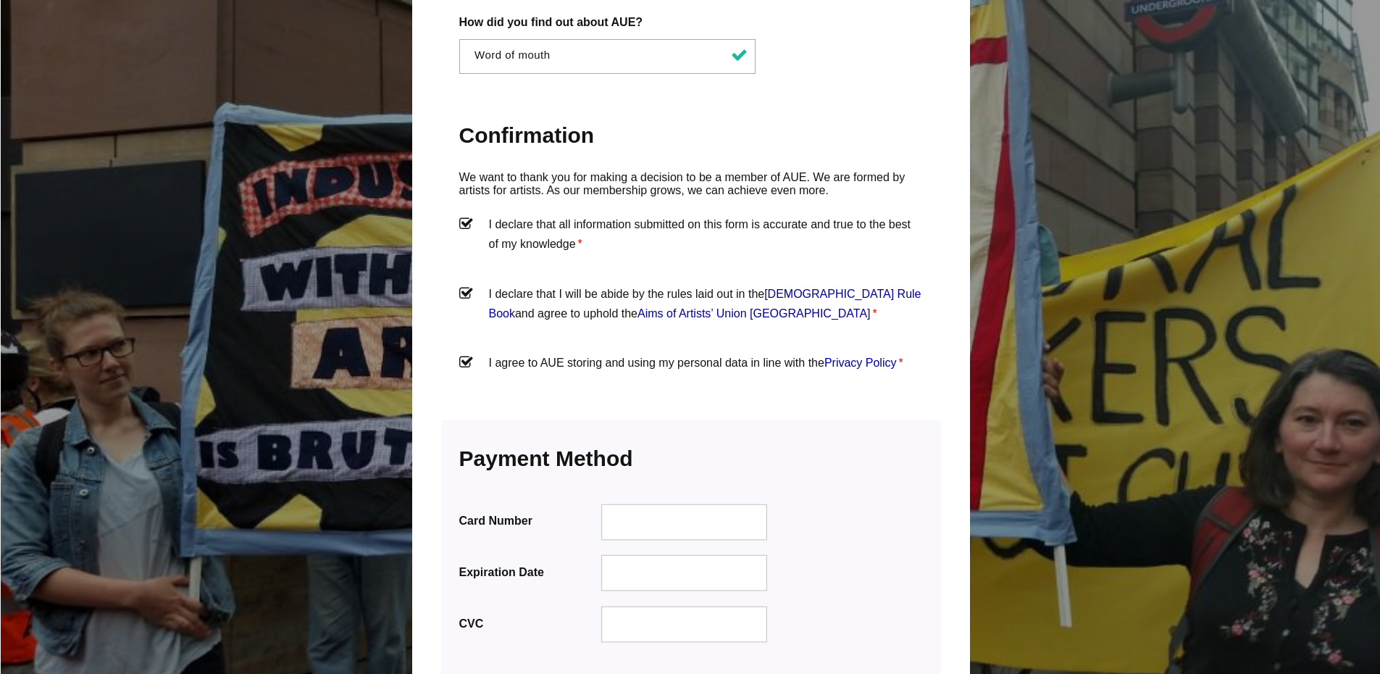
scroll to position [1521, 0]
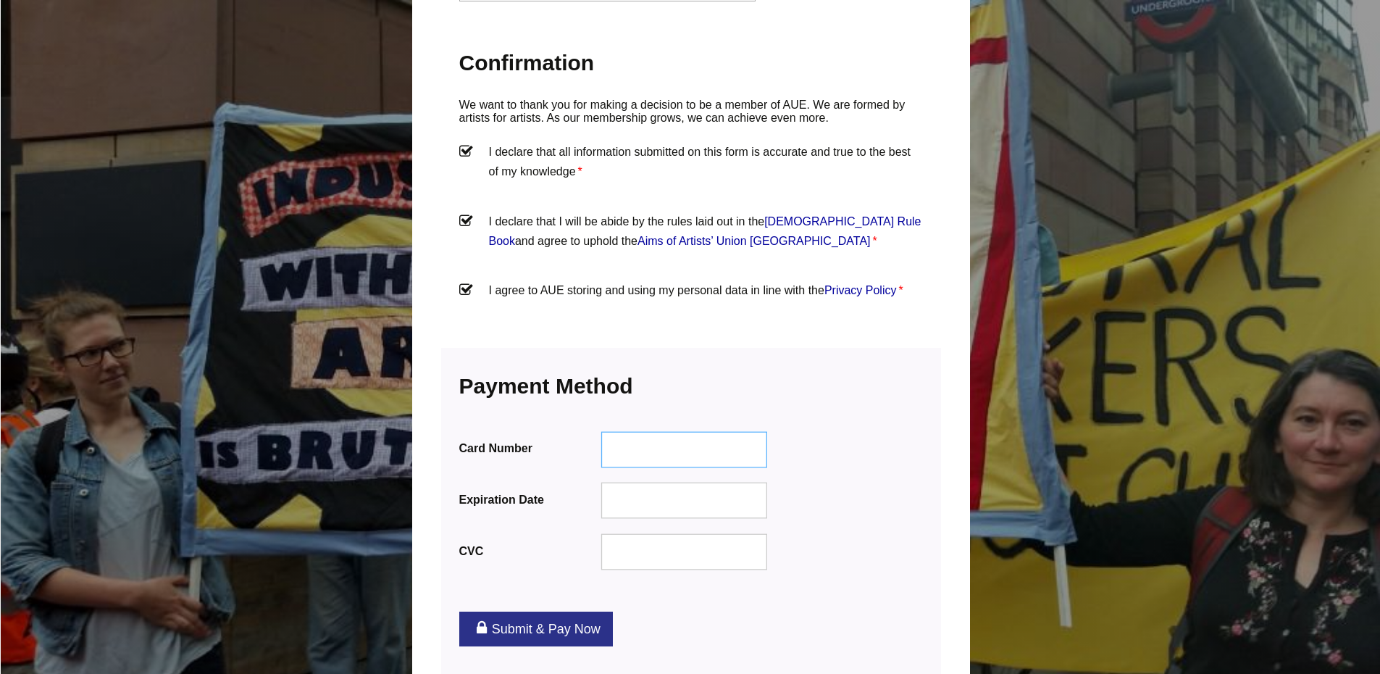
click at [660, 431] on div at bounding box center [683, 449] width 167 height 36
click at [636, 534] on div at bounding box center [683, 552] width 167 height 36
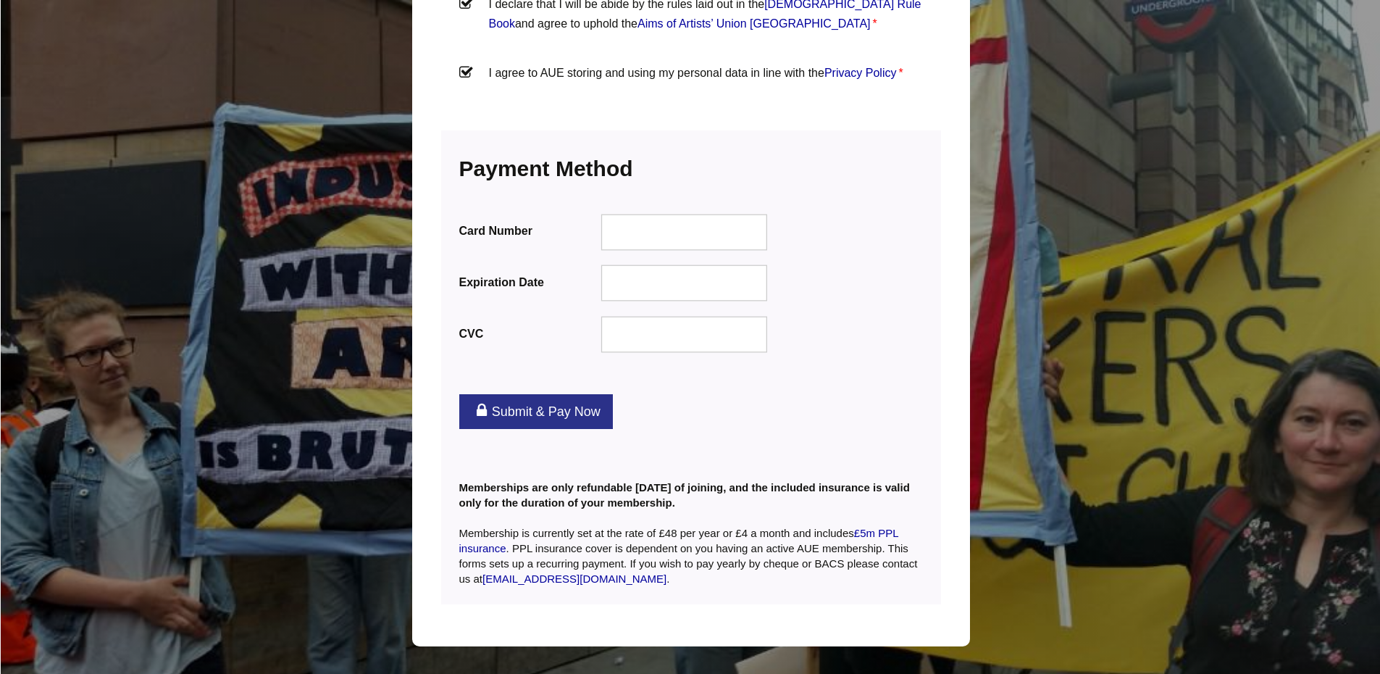
click at [514, 394] on link "Submit & Pay Now" at bounding box center [536, 411] width 154 height 35
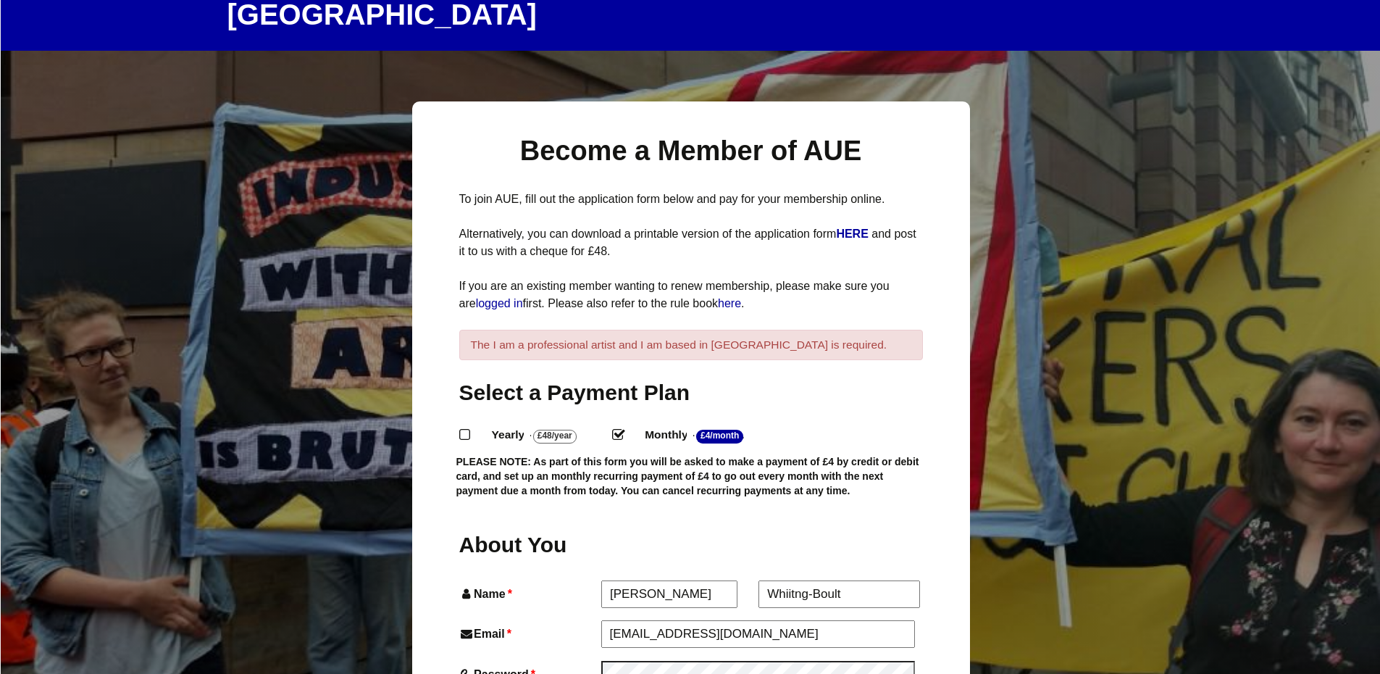
scroll to position [145, 0]
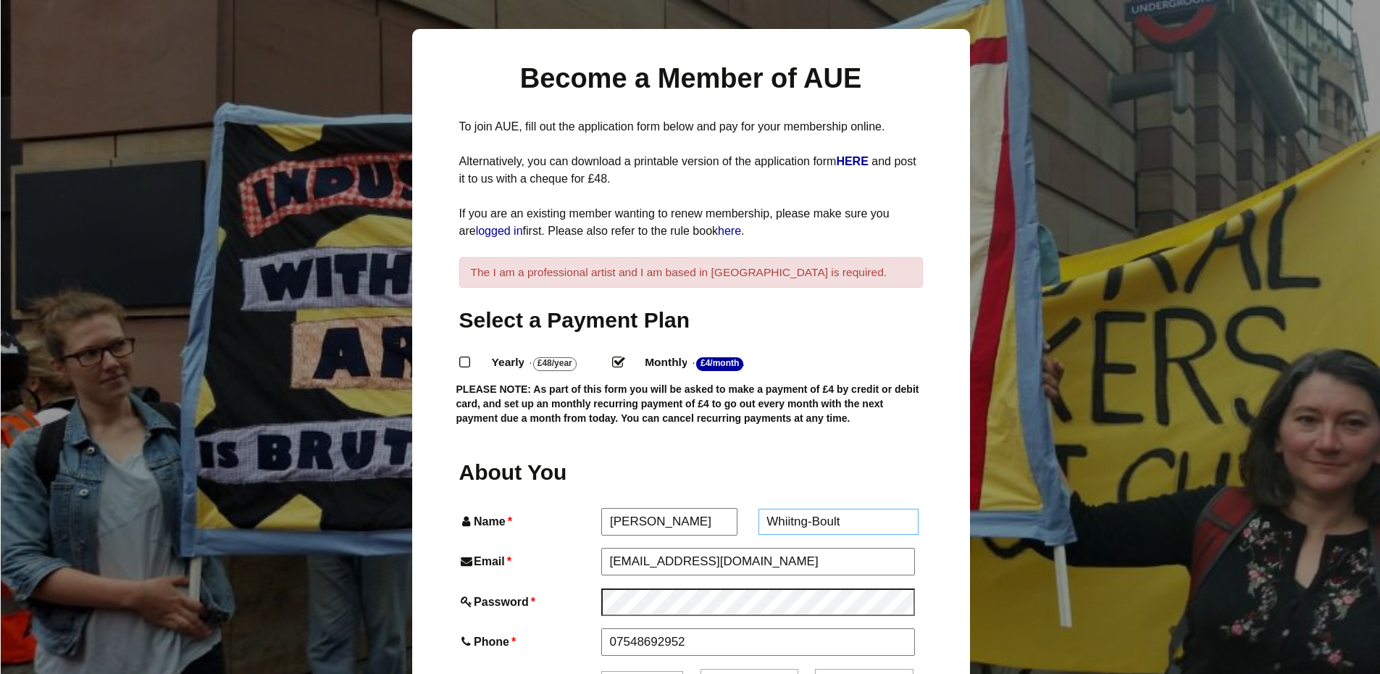
click at [791, 508] on input "Whiitng-Boult" at bounding box center [838, 521] width 160 height 26
type input "Whiting-Boult"
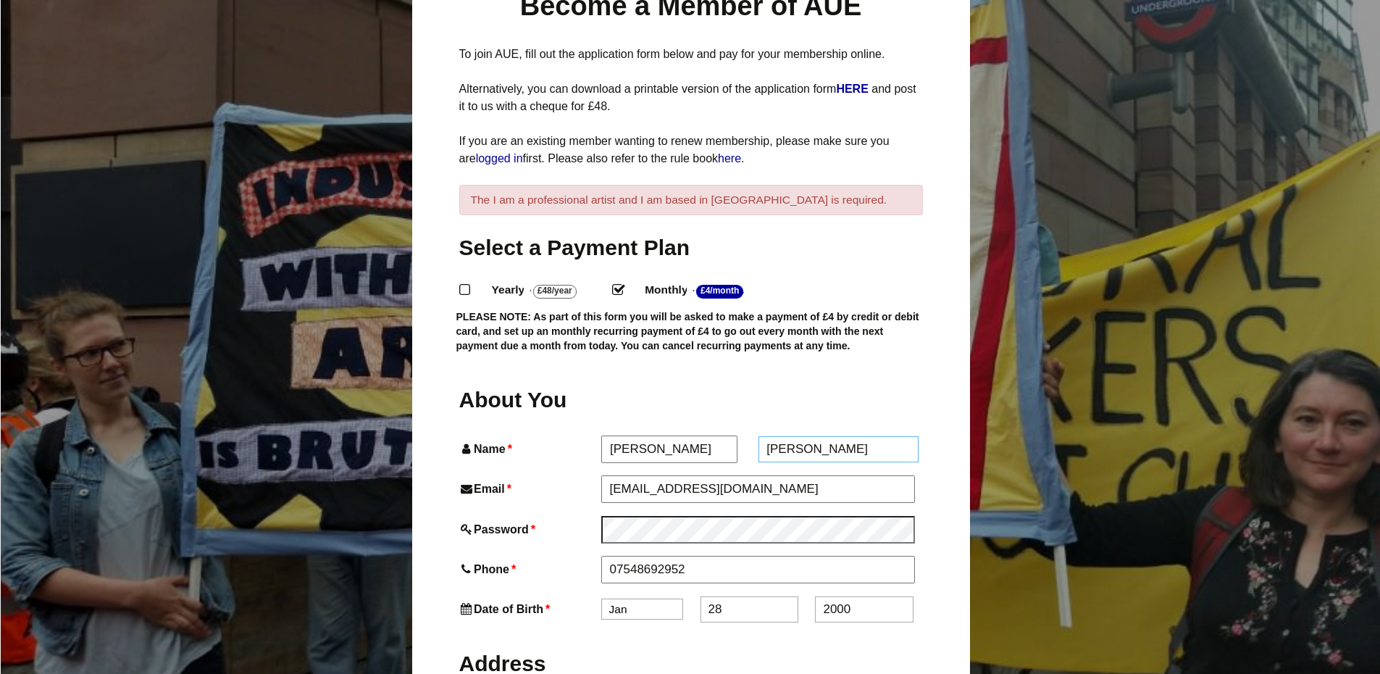
scroll to position [290, 0]
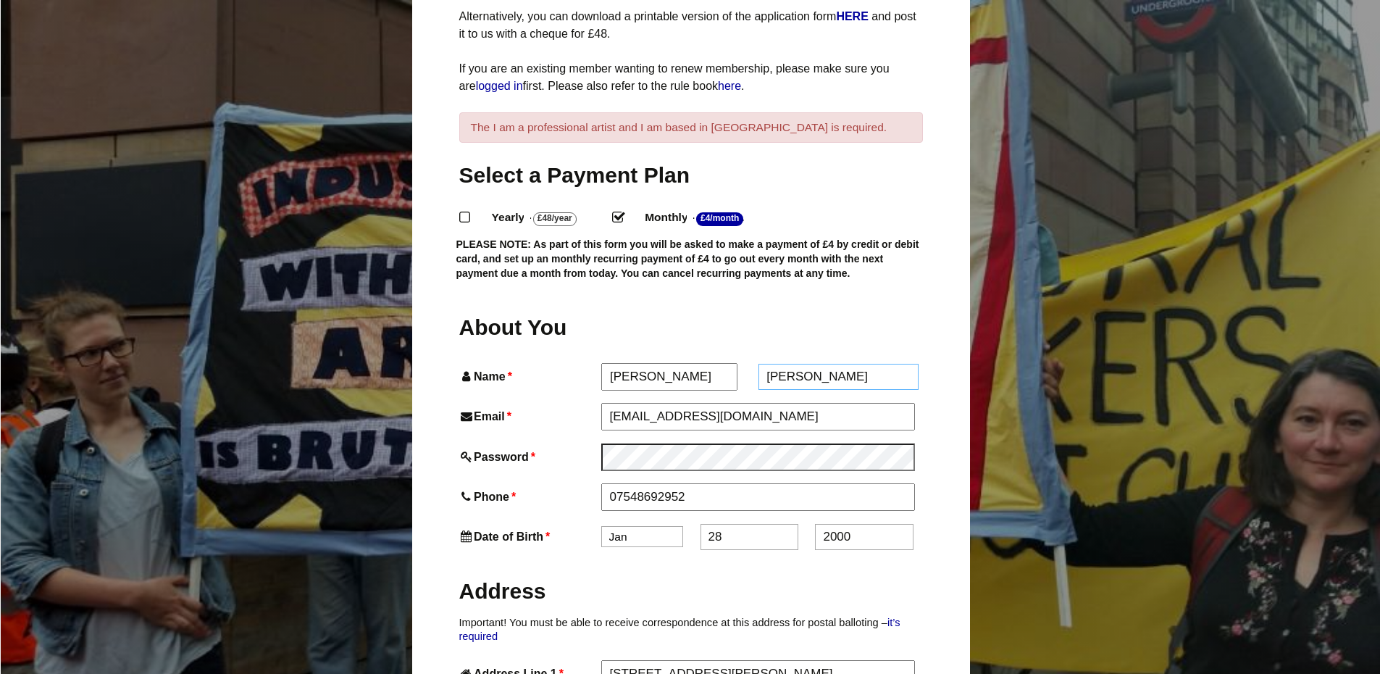
click at [844, 364] on input "[PERSON_NAME]" at bounding box center [838, 377] width 160 height 26
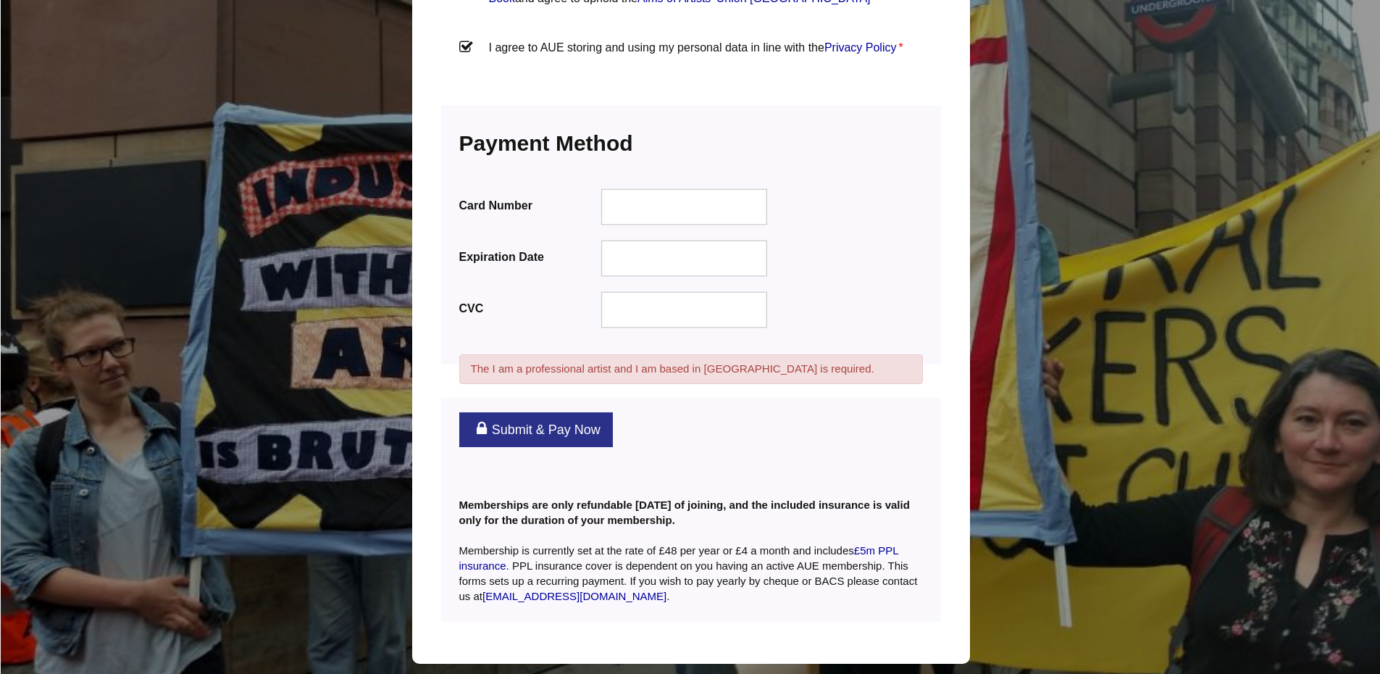
scroll to position [1850, 0]
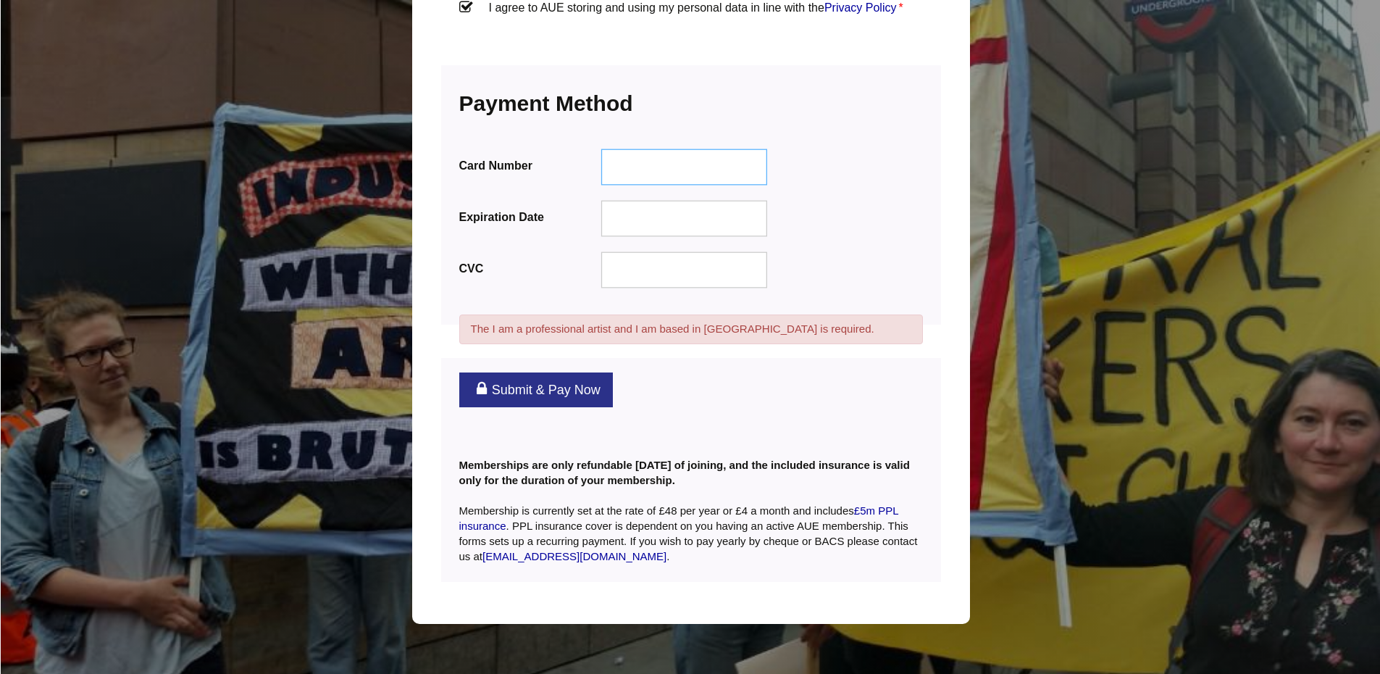
click at [671, 159] on iframe at bounding box center [684, 167] width 146 height 16
click at [688, 201] on div at bounding box center [683, 218] width 167 height 36
click at [813, 366] on div "Submit & Pay Now" at bounding box center [691, 390] width 500 height 64
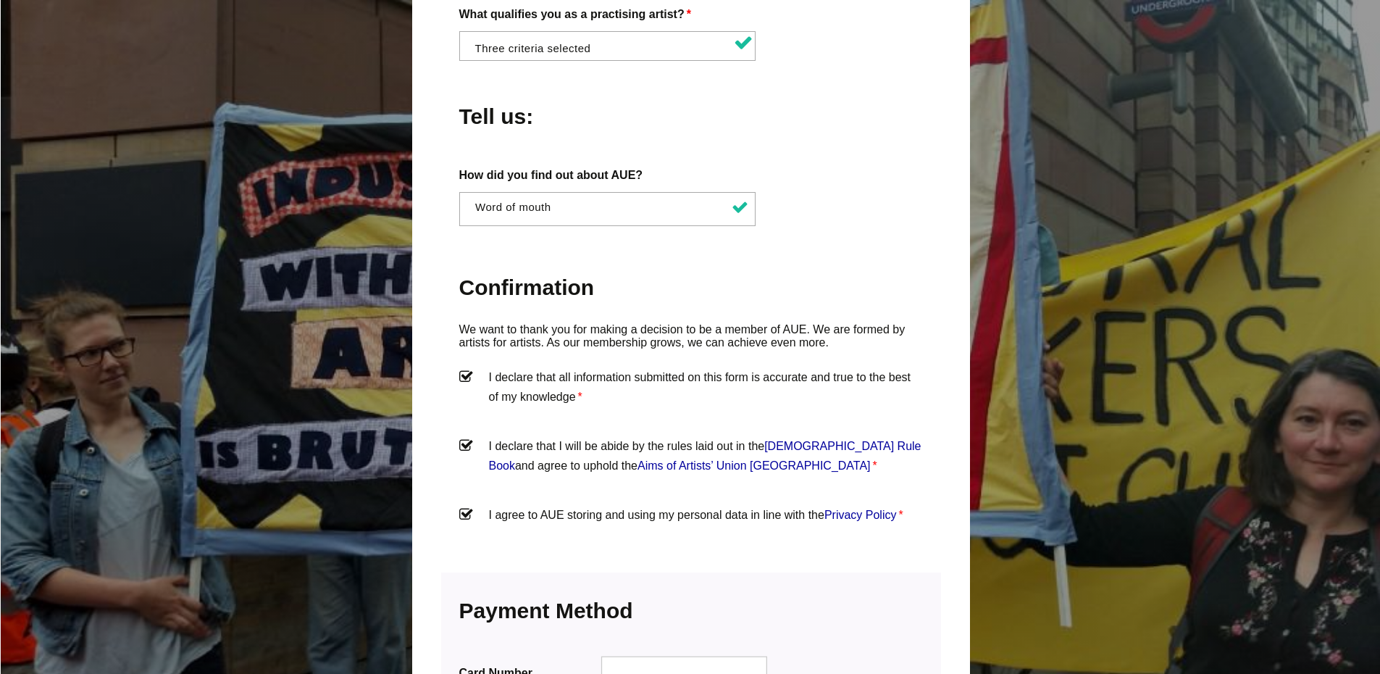
scroll to position [1054, 0]
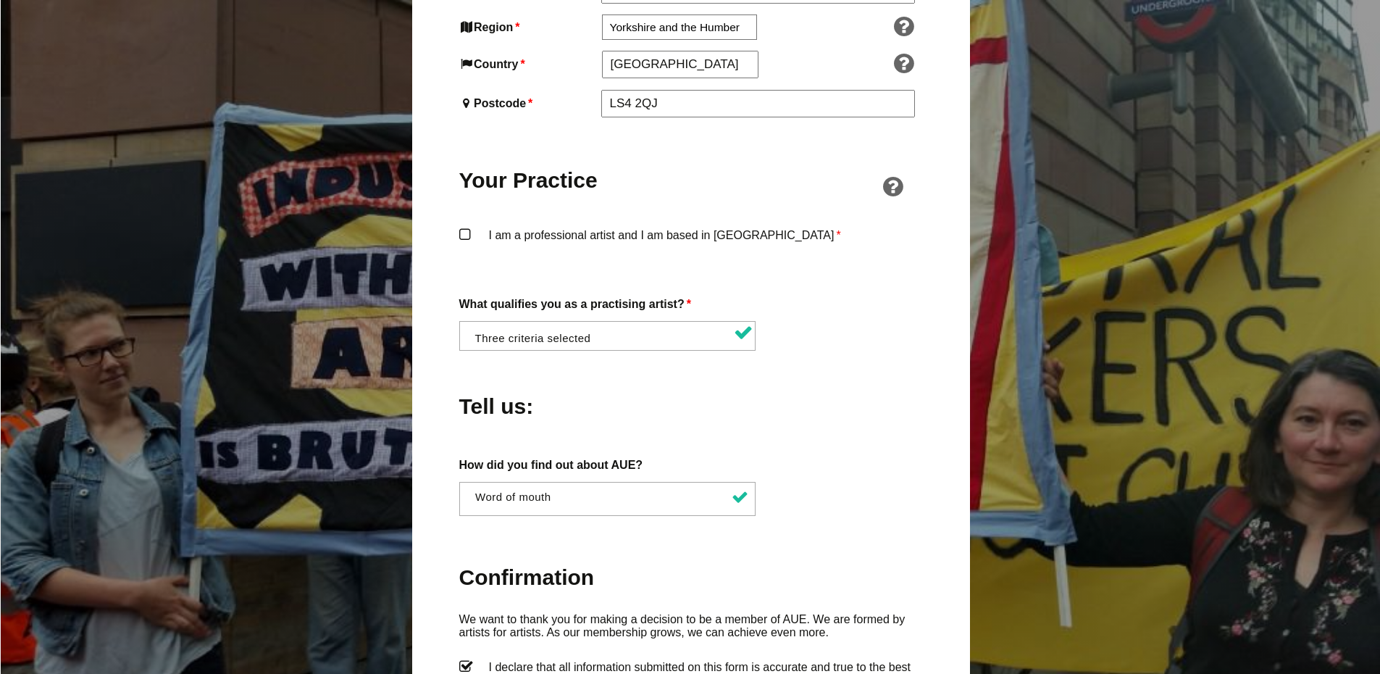
click at [603, 225] on label "I am a professional artist and I am based in England *" at bounding box center [690, 246] width 463 height 43
click at [0, 0] on input "I am a professional artist and I am based in England *" at bounding box center [0, 0] width 0 height 0
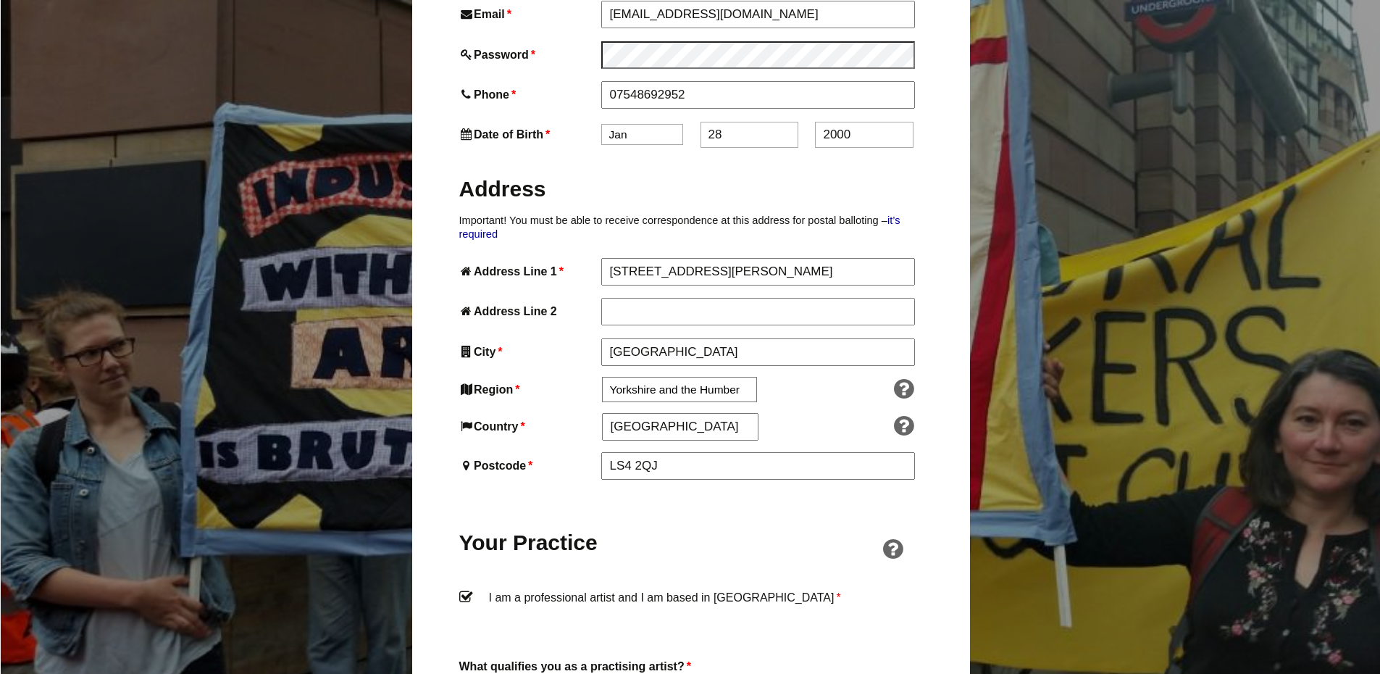
scroll to position [402, 0]
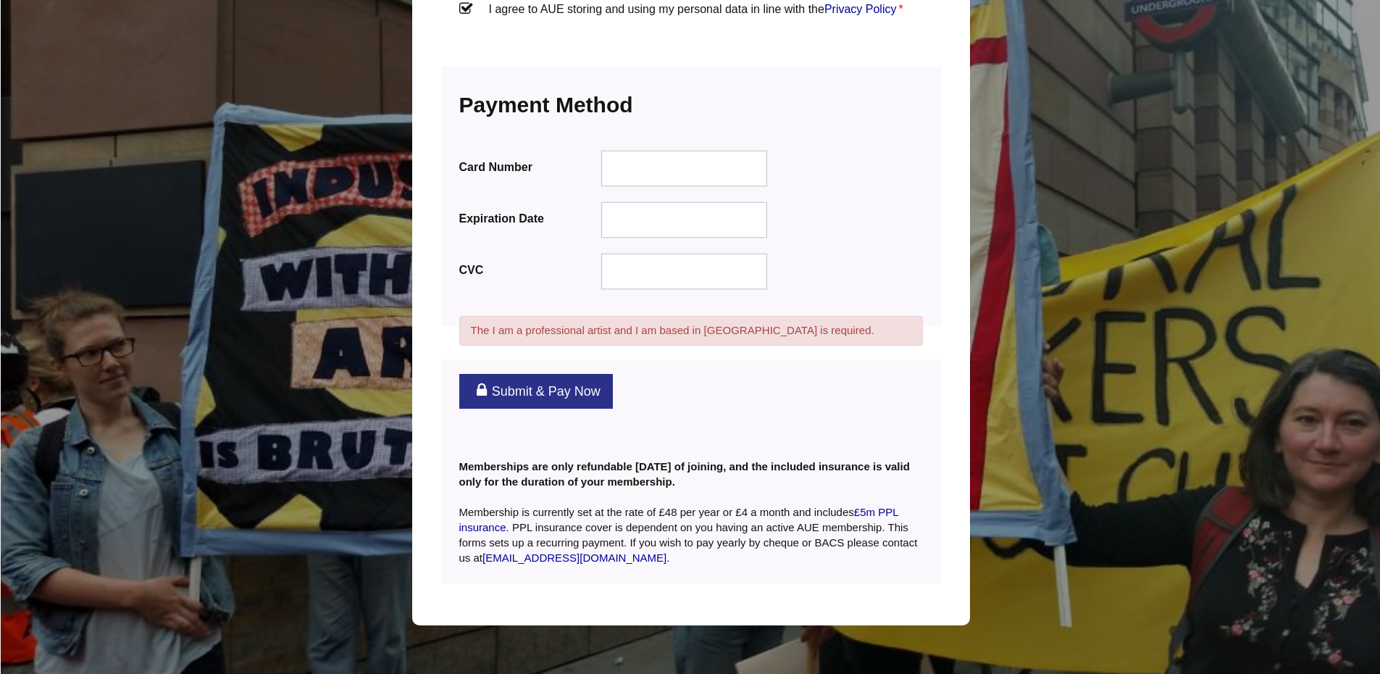
click at [543, 374] on link "Submit & Pay Now" at bounding box center [536, 391] width 154 height 35
